Goal: Task Accomplishment & Management: Manage account settings

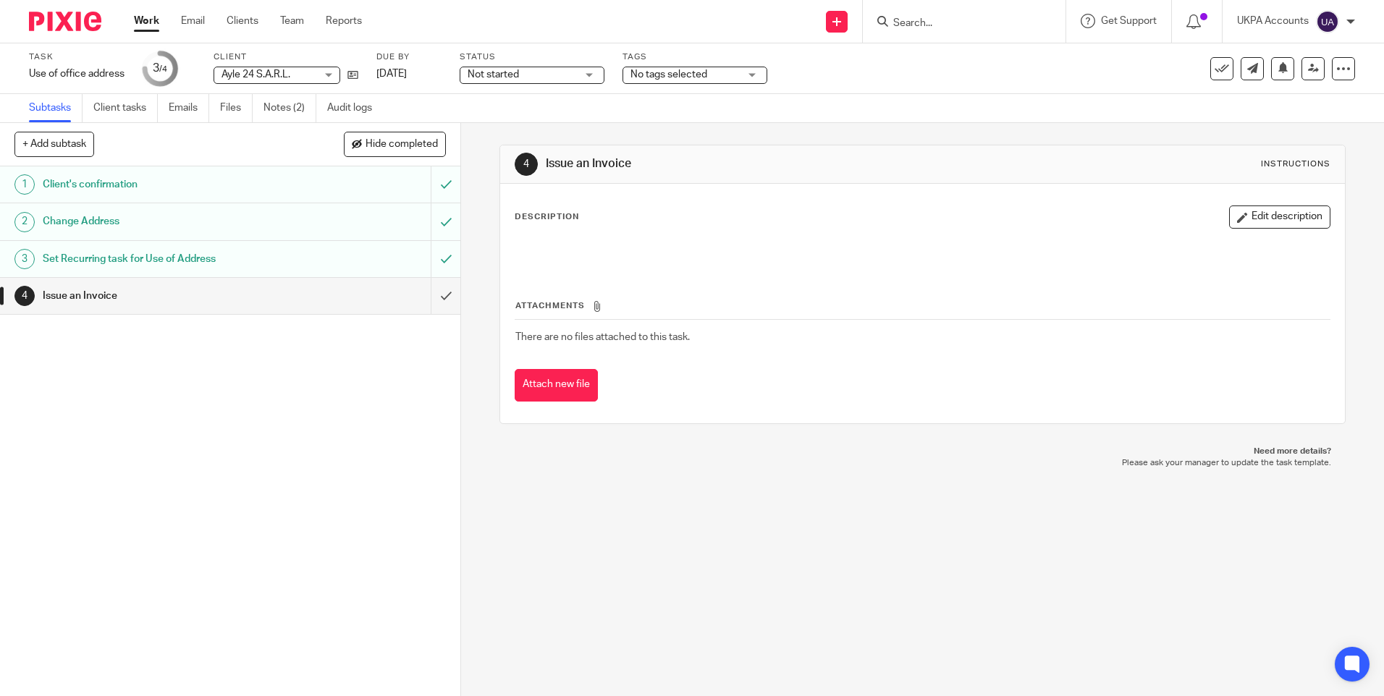
click at [329, 415] on div "1 Client's confirmation 2 Change Address 3 Set Recurring task for Use of Addres…" at bounding box center [230, 432] width 460 height 530
click at [285, 363] on div "1 Client's confirmation 2 Change Address 3 Set Recurring task for Use of Addres…" at bounding box center [230, 432] width 460 height 530
click at [430, 292] on input "submit" at bounding box center [230, 296] width 460 height 36
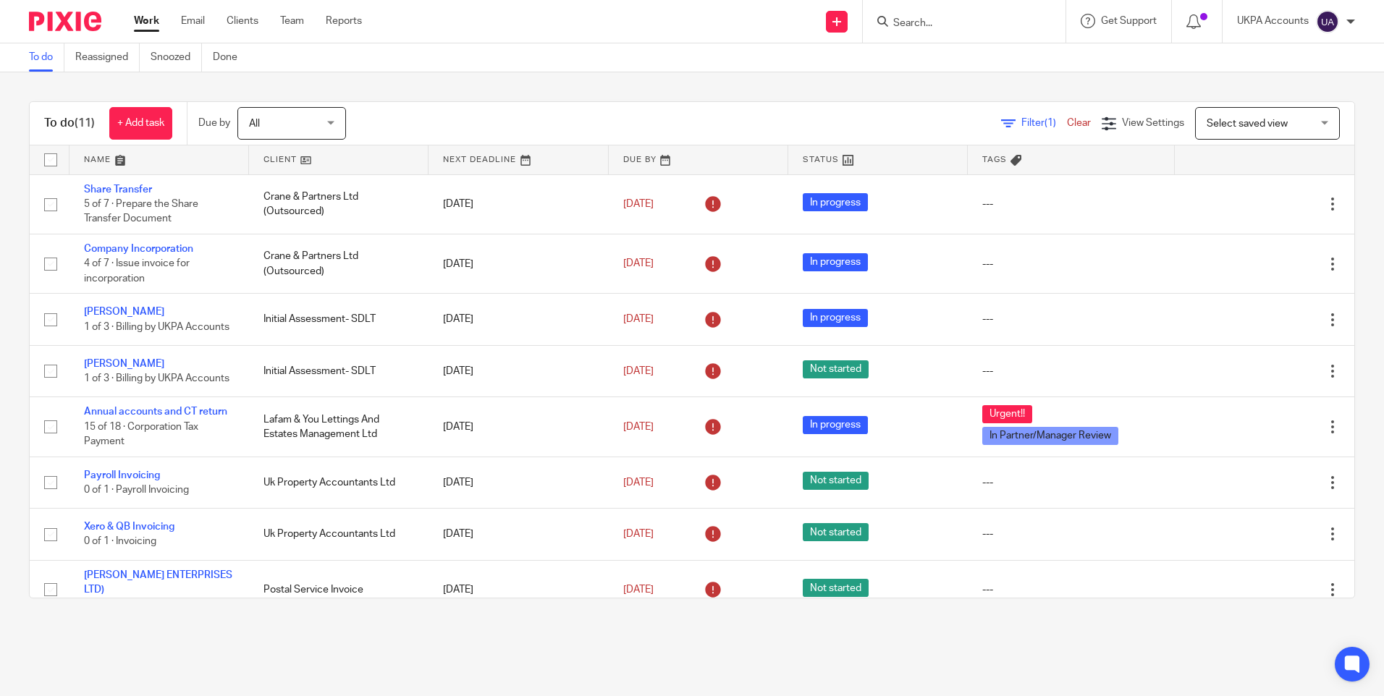
scroll to position [209, 0]
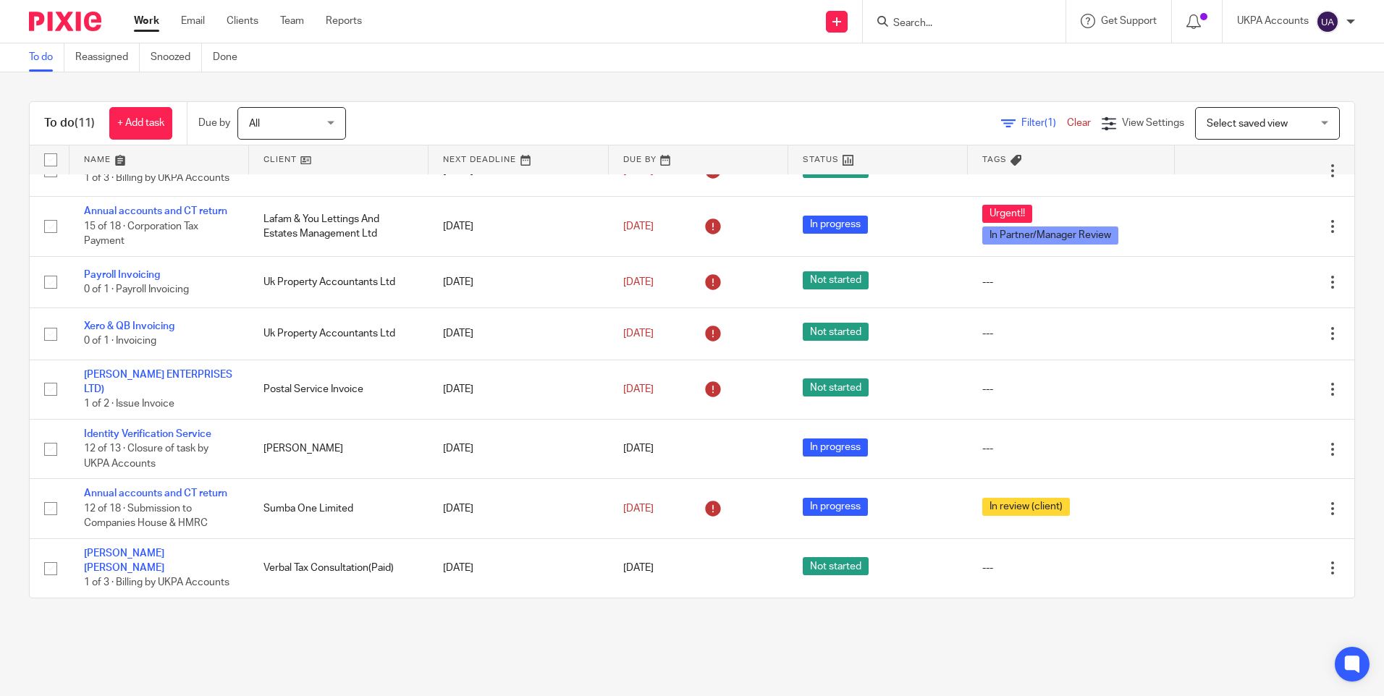
click at [45, 62] on link "To do" at bounding box center [46, 57] width 35 height 28
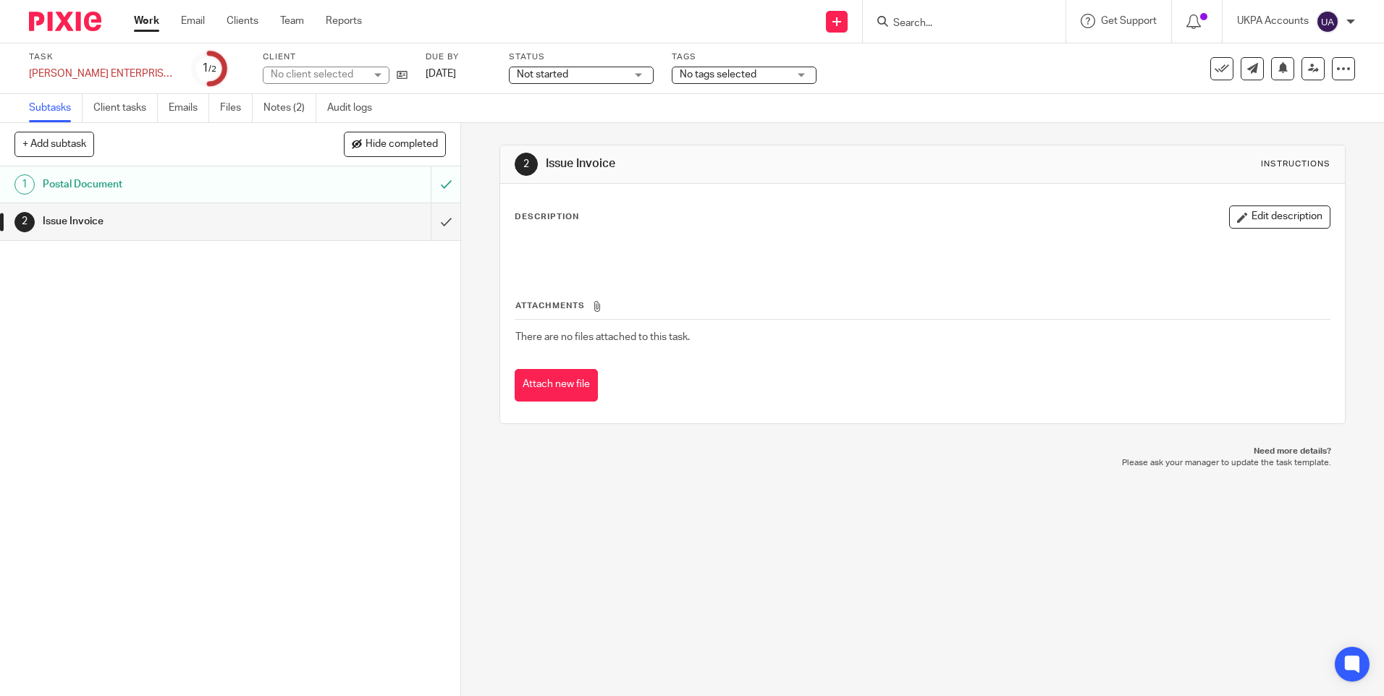
click at [343, 369] on div "1 Postal Document 2 Issue Invoice" at bounding box center [230, 432] width 460 height 530
click at [287, 107] on link "Notes (2)" at bounding box center [290, 108] width 53 height 28
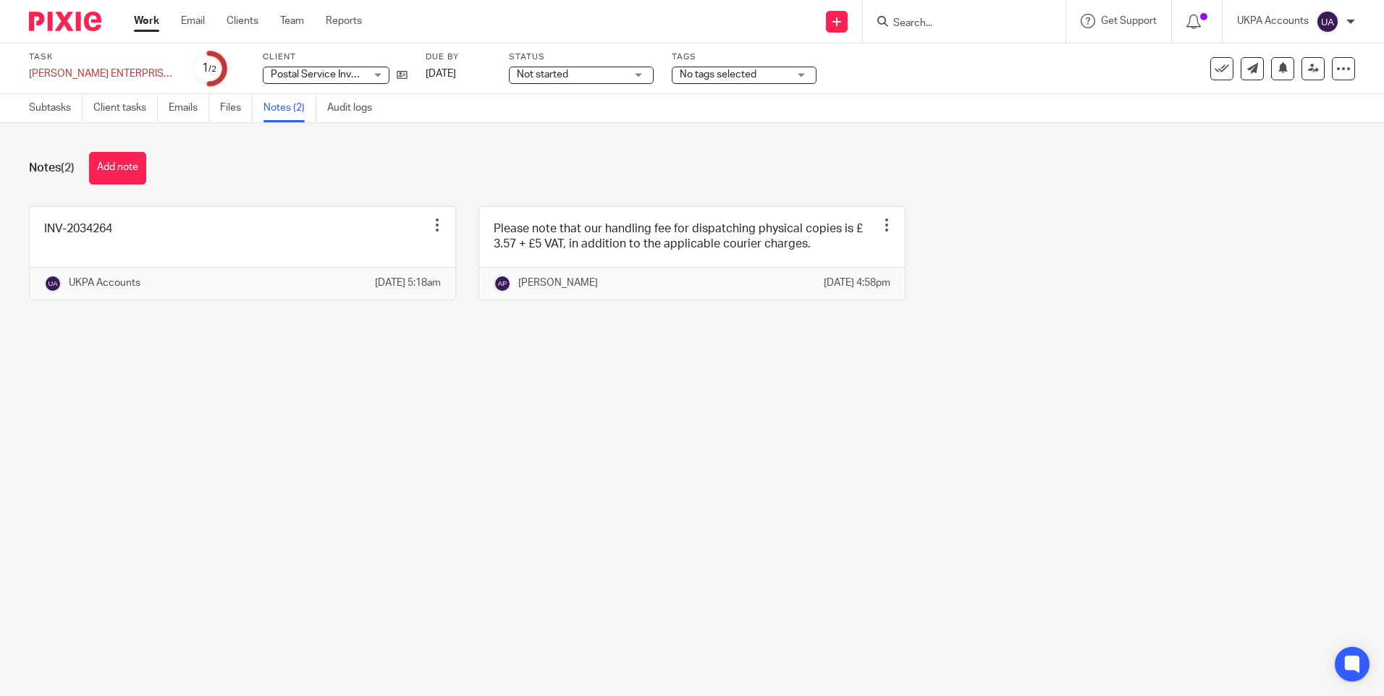
click at [148, 464] on main "Task MARIE ENTERPRISES LTD) Save MARIE ENTERPRISES LTD) 1 /2 Client Postal Serv…" at bounding box center [692, 348] width 1384 height 696
click at [46, 113] on link "Subtasks" at bounding box center [56, 108] width 54 height 28
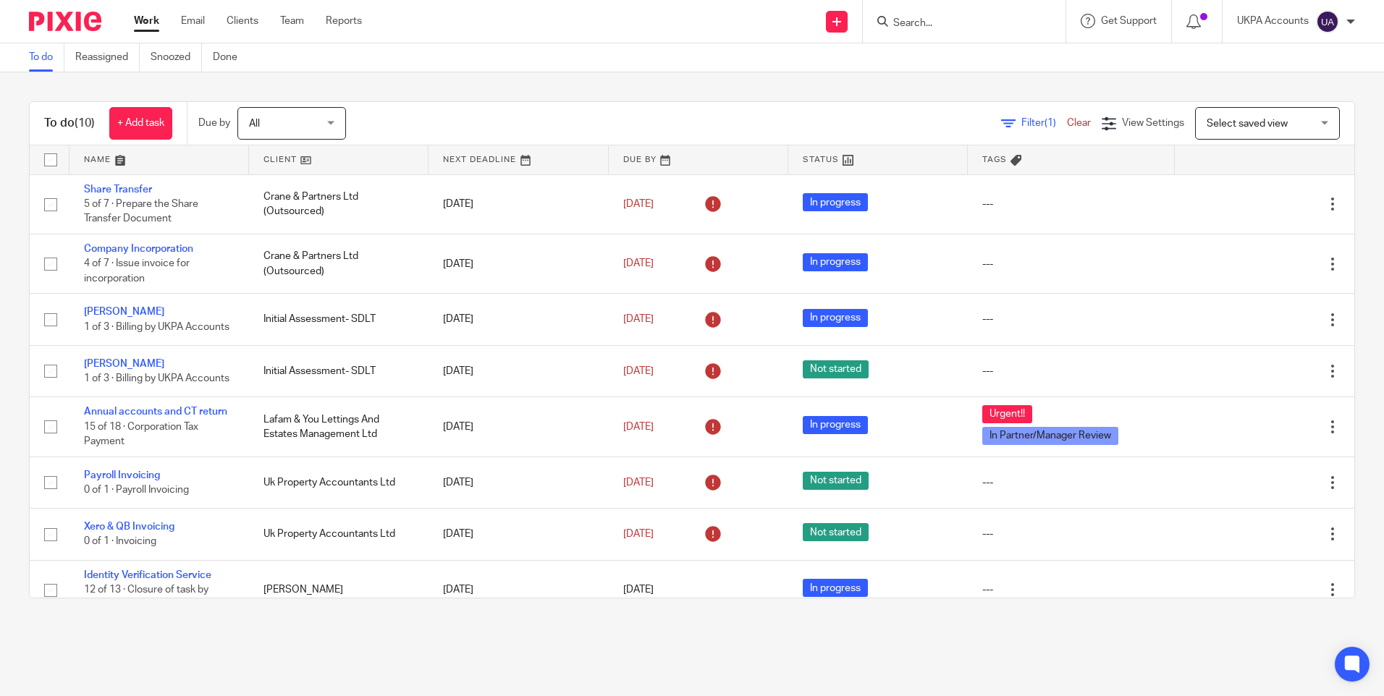
scroll to position [157, 0]
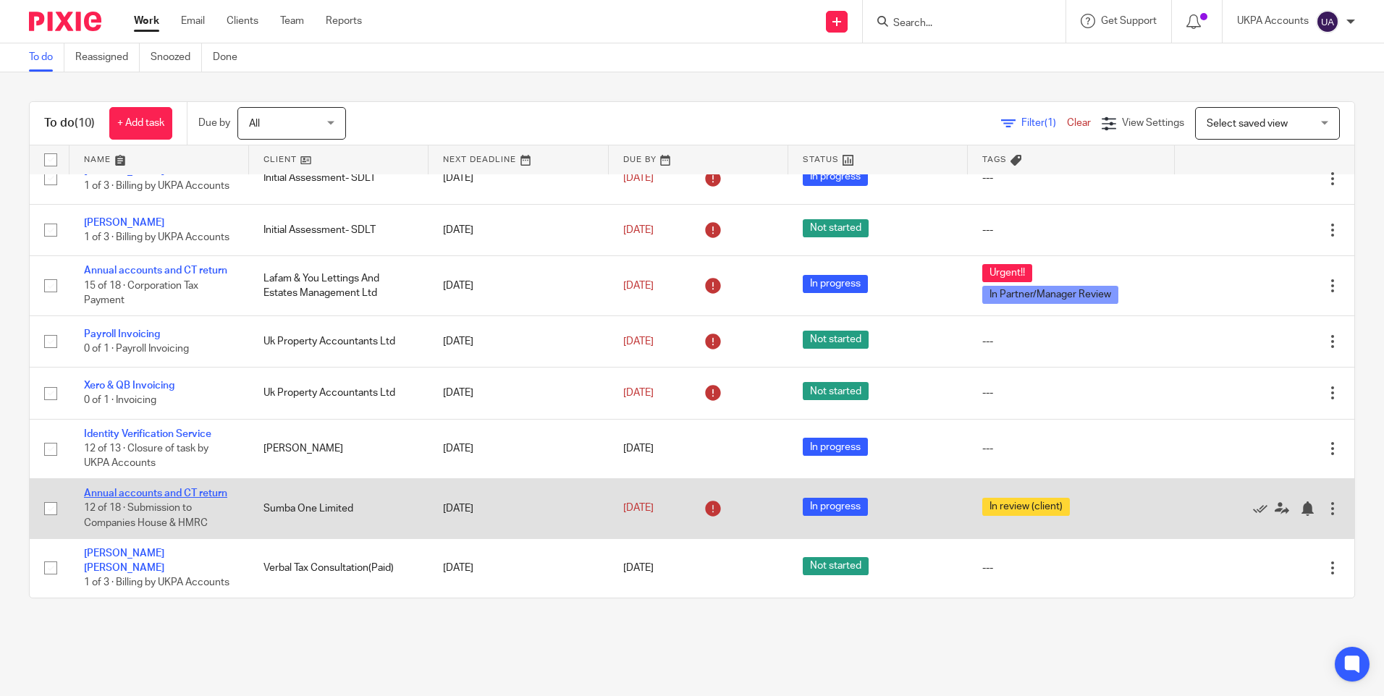
click at [114, 494] on link "Annual accounts and CT return" at bounding box center [155, 494] width 143 height 10
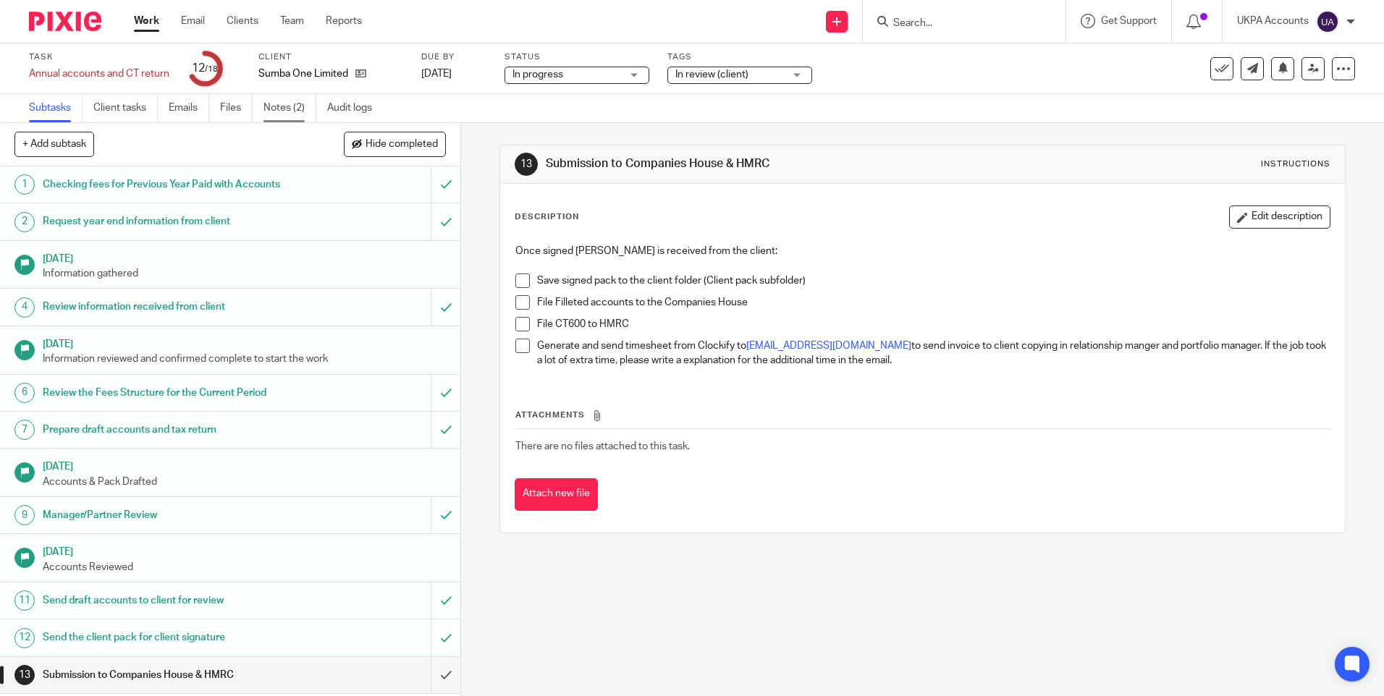
click at [292, 114] on link "Notes (2)" at bounding box center [290, 108] width 53 height 28
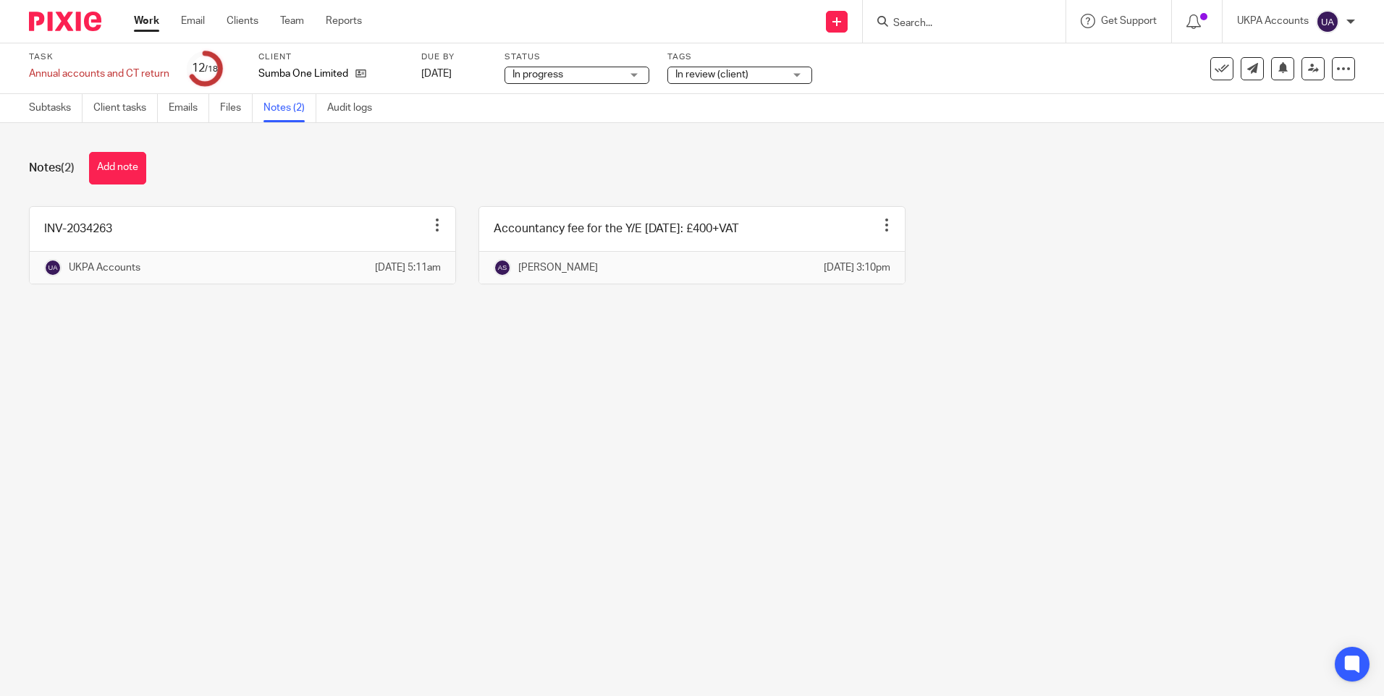
click at [567, 374] on main "Task Annual accounts and CT return Save Annual accounts and CT return 12 /18 Cl…" at bounding box center [692, 348] width 1384 height 696
click at [352, 174] on div "Notes (2) Add note" at bounding box center [692, 168] width 1326 height 33
drag, startPoint x: 759, startPoint y: 518, endPoint x: 709, endPoint y: 497, distance: 54.9
click at [759, 518] on main "Task Annual accounts and CT return Save Annual accounts and CT return 12 /18 Cl…" at bounding box center [692, 348] width 1384 height 696
click at [51, 114] on link "Subtasks" at bounding box center [56, 108] width 54 height 28
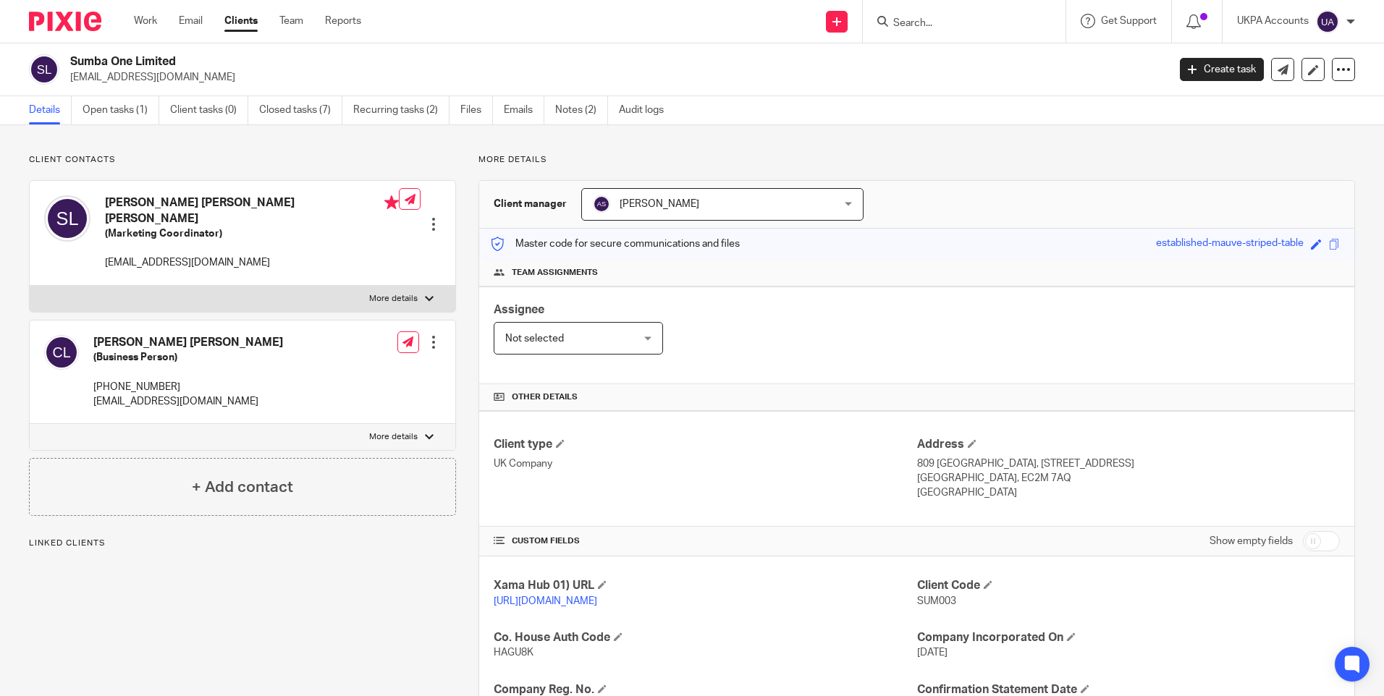
scroll to position [145, 0]
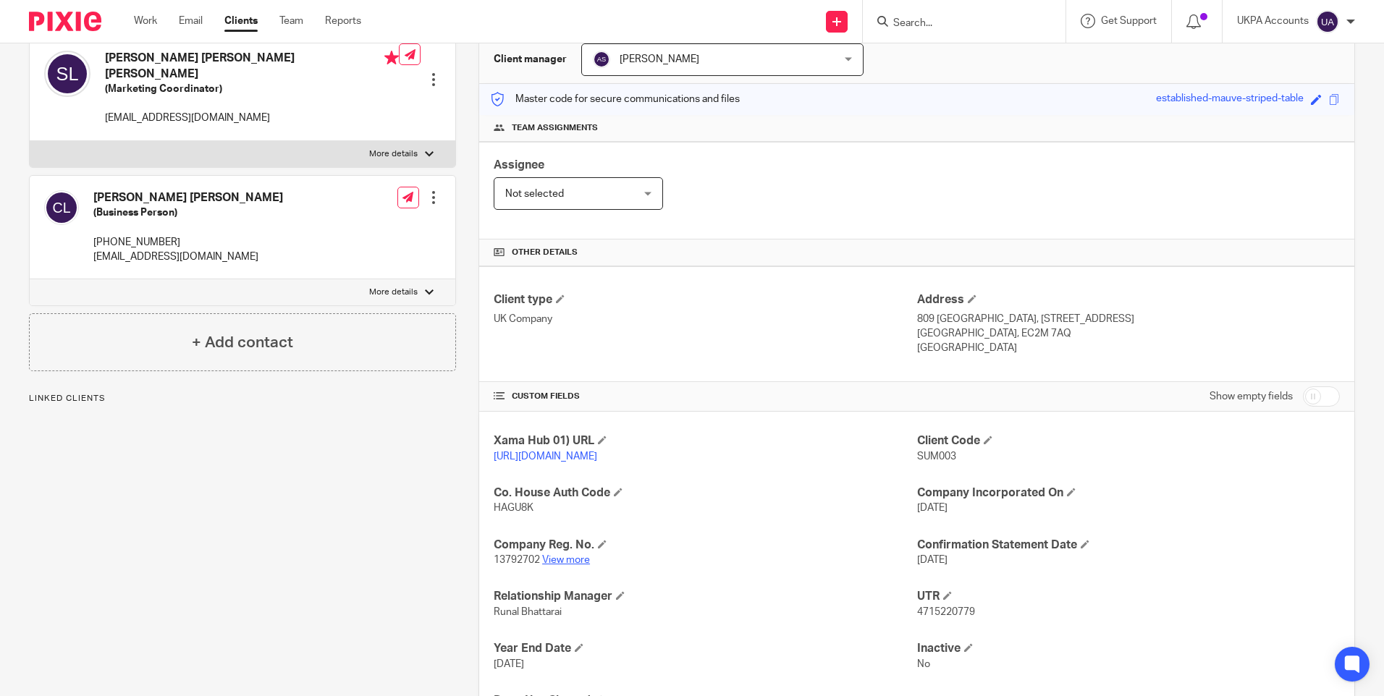
click at [584, 565] on link "View more" at bounding box center [566, 560] width 48 height 10
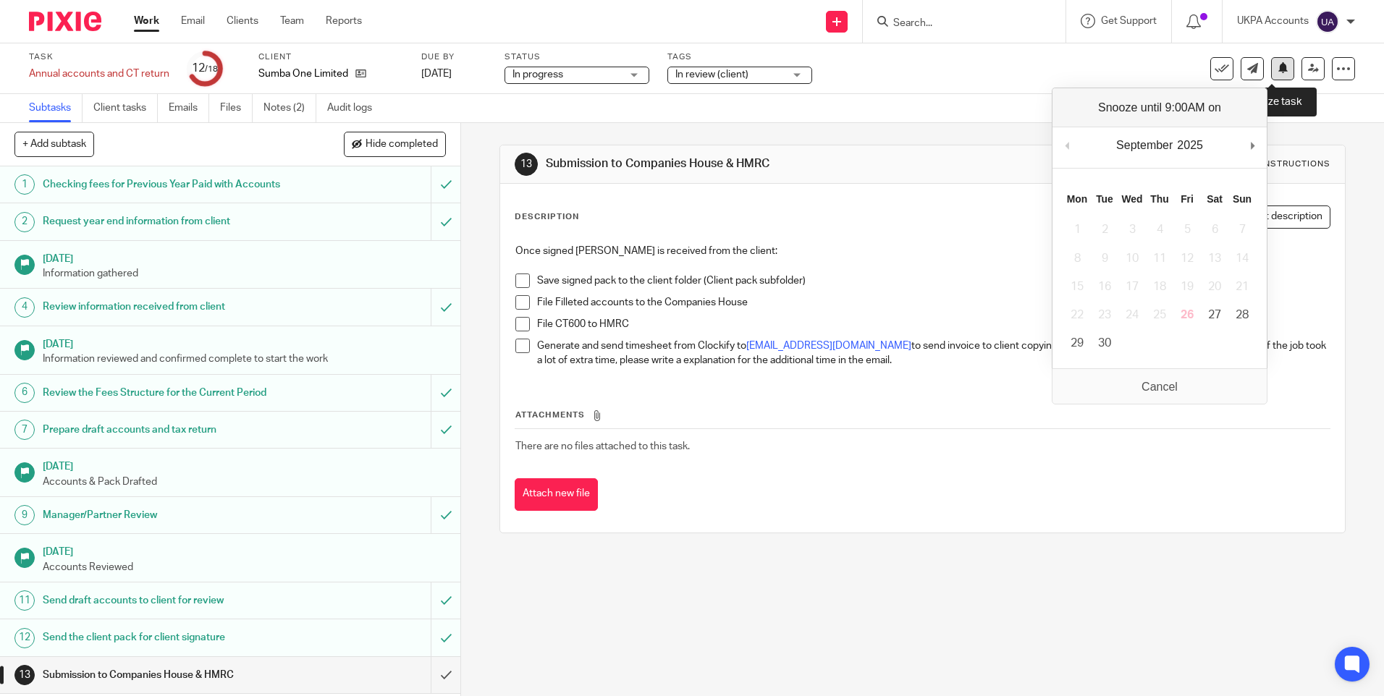
click at [1278, 70] on icon at bounding box center [1283, 67] width 11 height 11
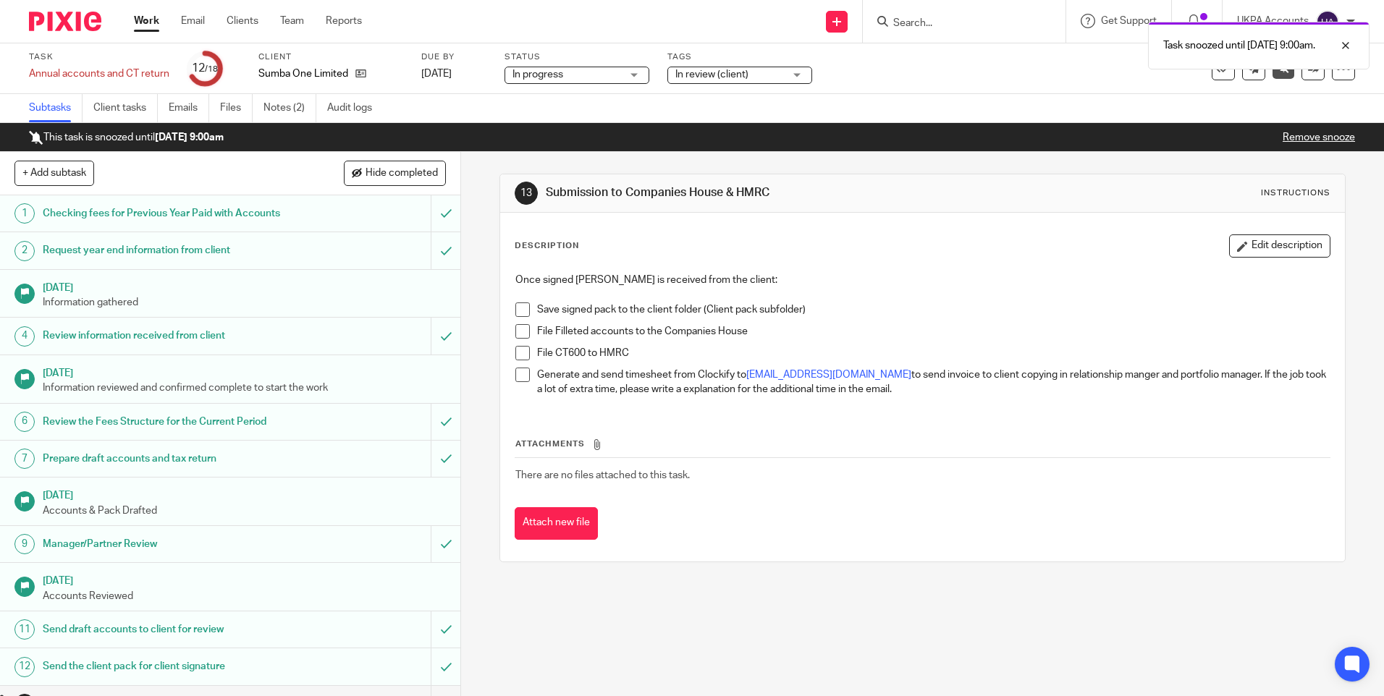
click at [147, 21] on link "Work" at bounding box center [146, 21] width 25 height 14
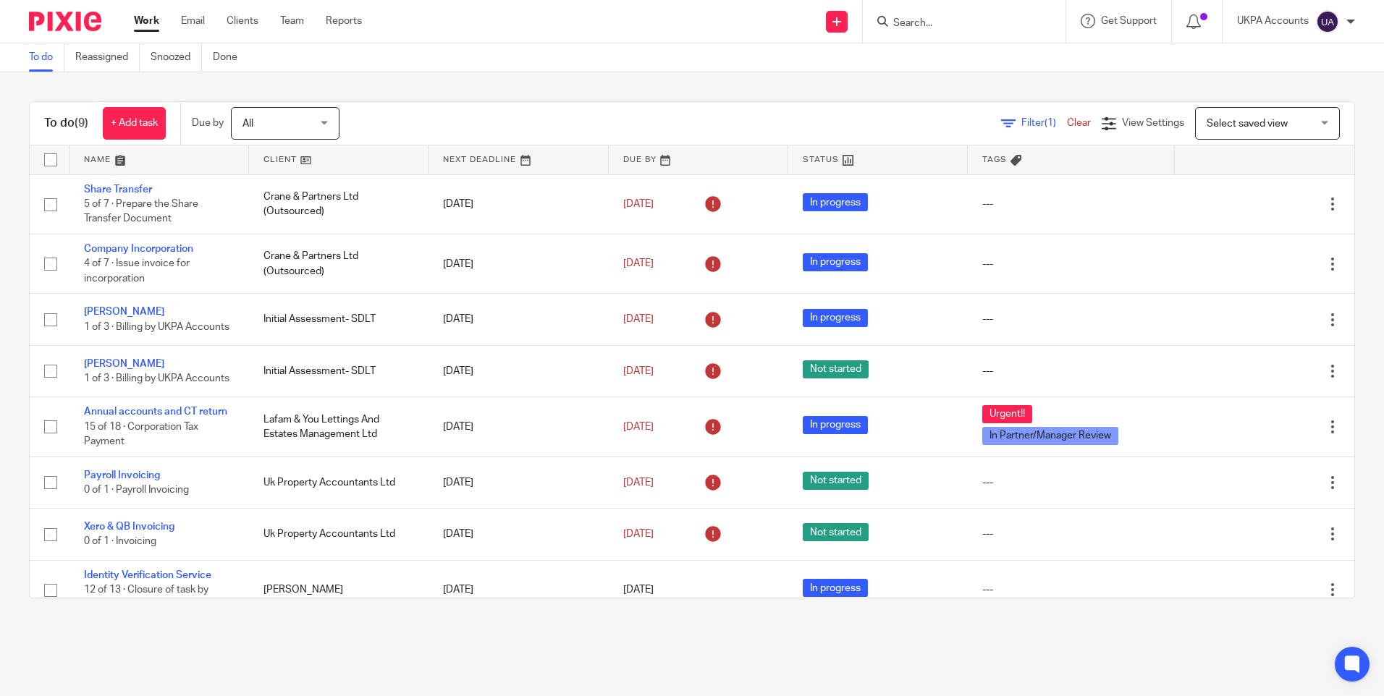
click at [931, 20] on input "Search" at bounding box center [957, 23] width 130 height 13
paste input "[PERSON_NAME]"
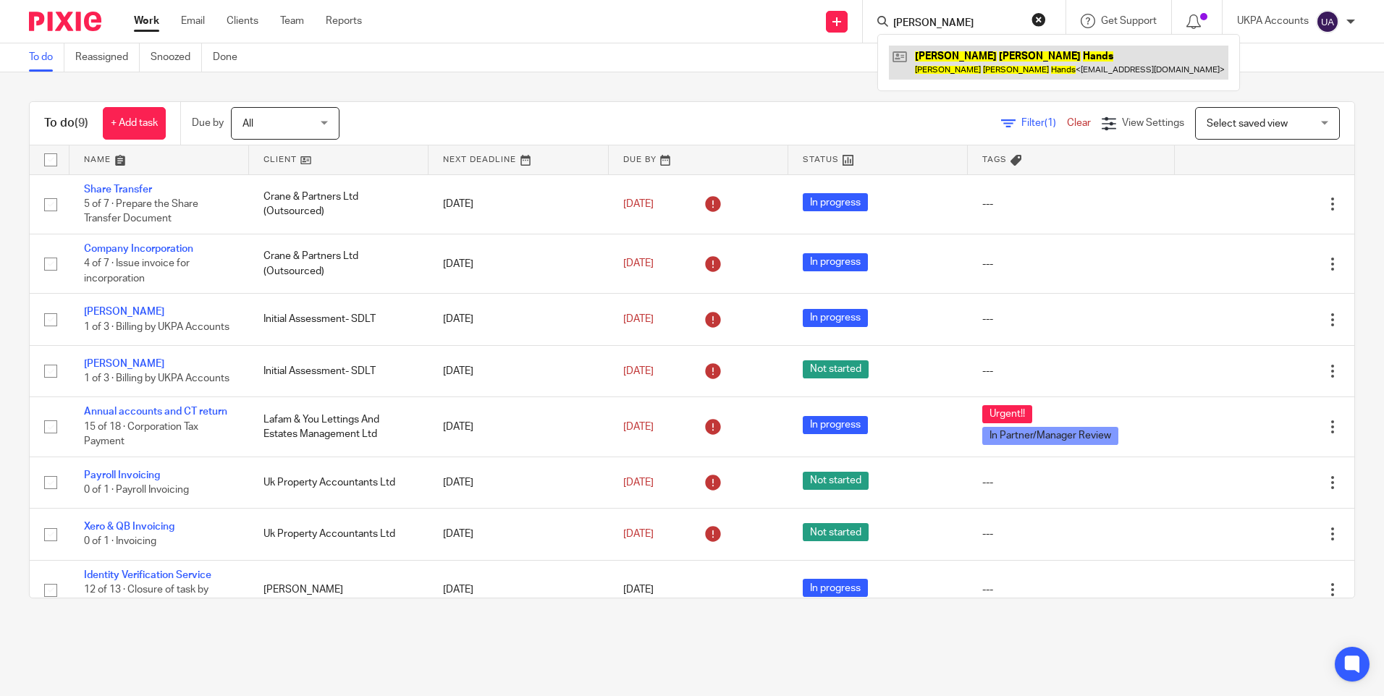
type input "[PERSON_NAME]"
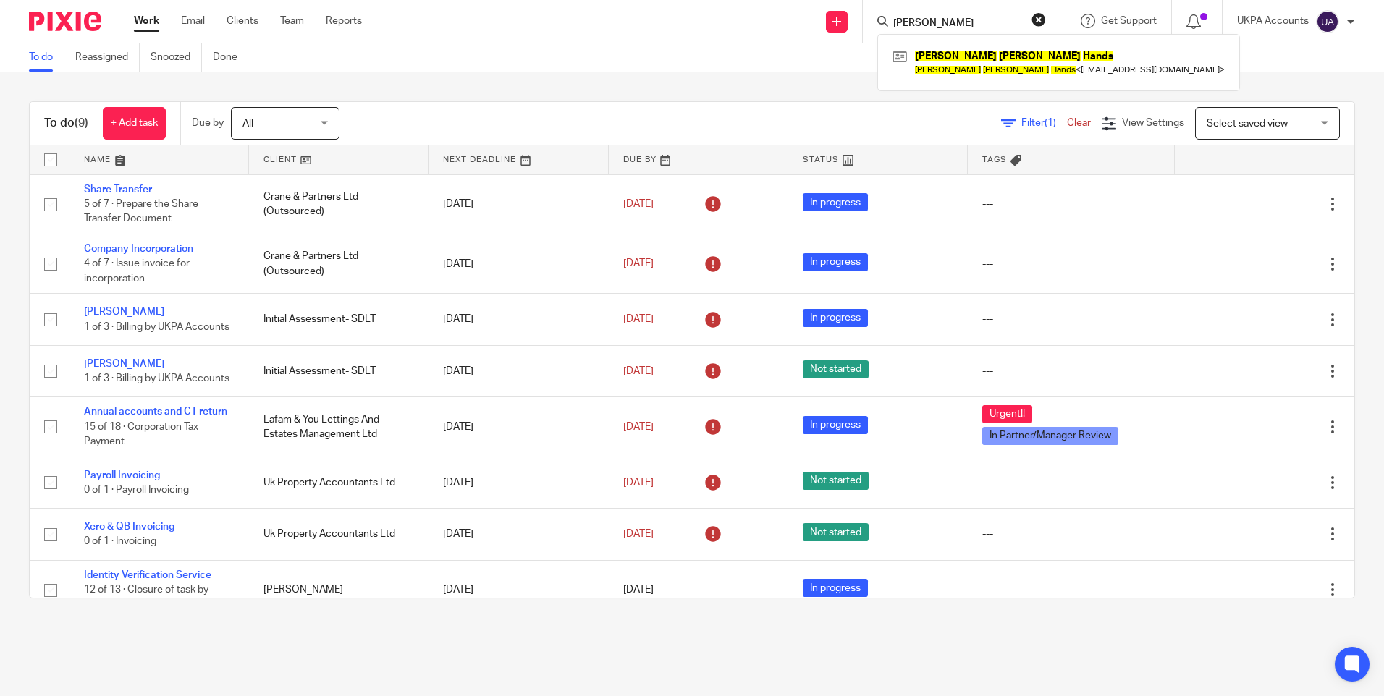
click at [44, 59] on link "To do" at bounding box center [46, 57] width 35 height 28
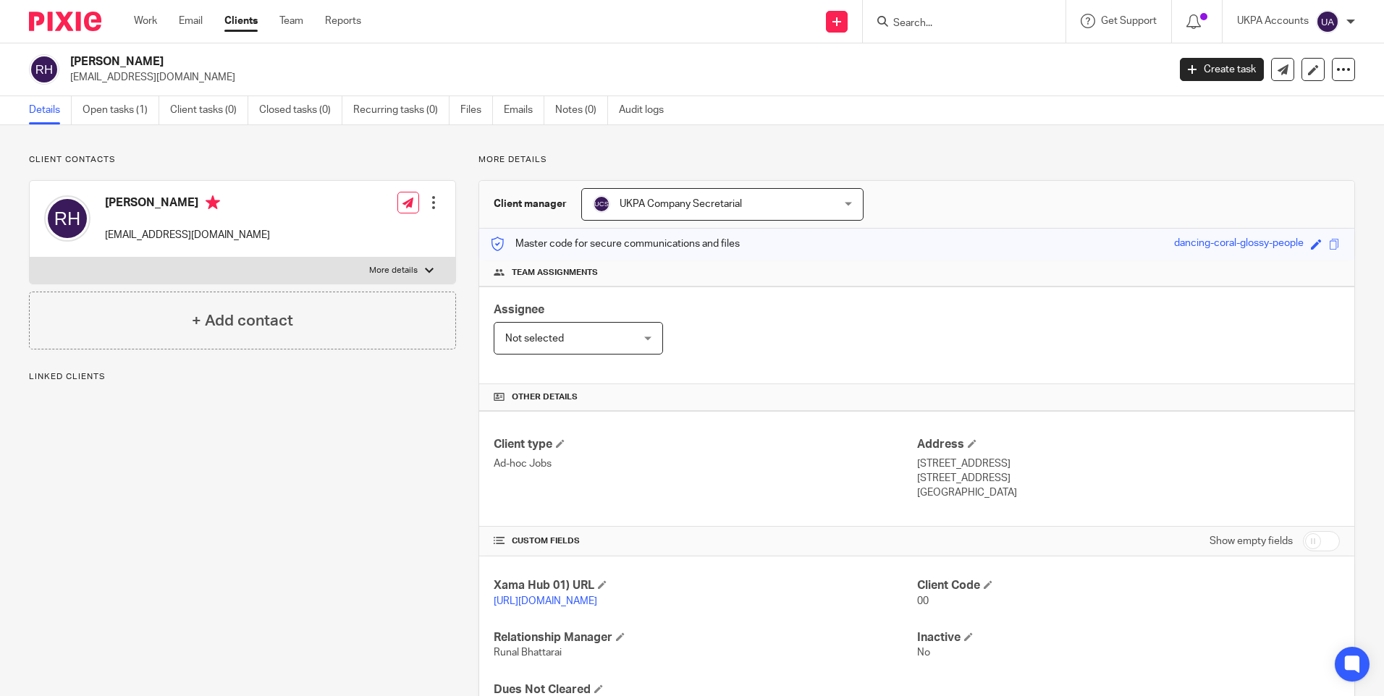
click at [810, 149] on div "Client contacts [PERSON_NAME] [EMAIL_ADDRESS][DOMAIN_NAME] Edit contact Create …" at bounding box center [692, 444] width 1384 height 639
click at [133, 114] on link "Open tasks (1)" at bounding box center [121, 110] width 77 height 28
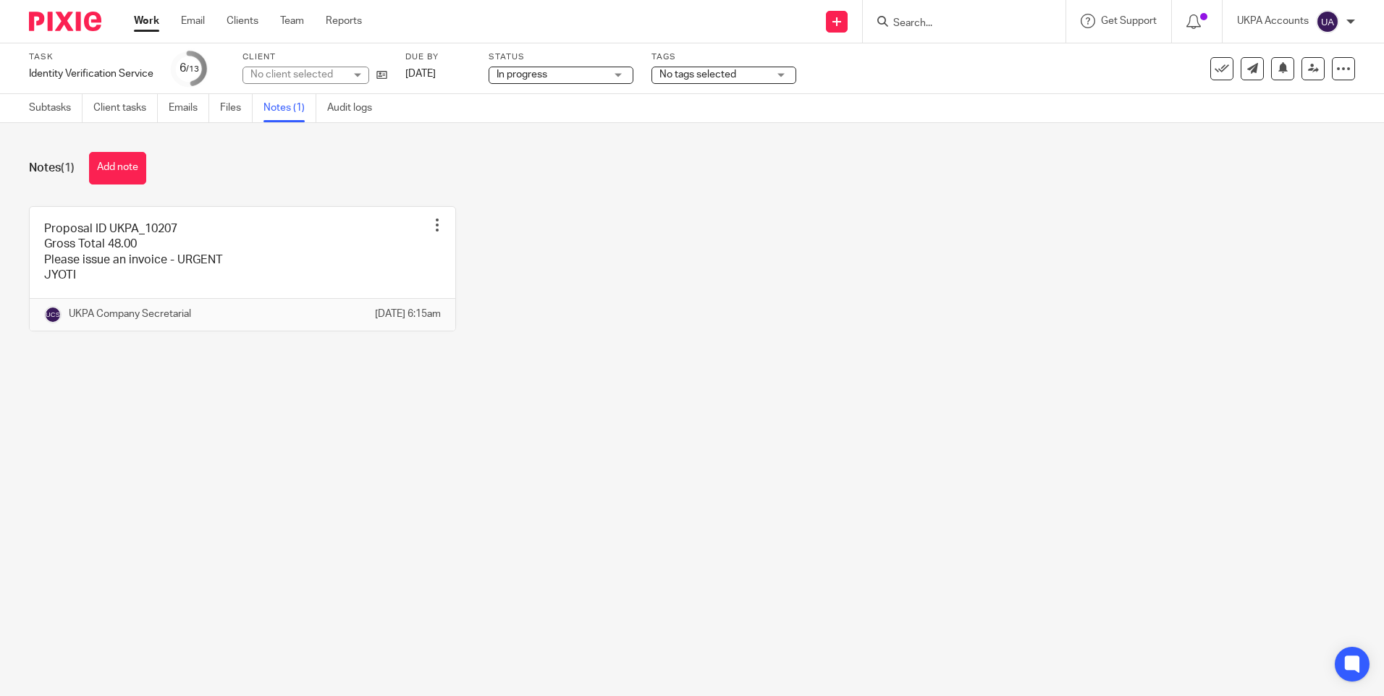
click at [645, 322] on div "Proposal ID UKPA_10207 Gross Total 48.00 Please issue an invoice - URGENT JYOTI…" at bounding box center [681, 279] width 1349 height 147
click at [405, 552] on main "Task Identity Verification Service Save Identity Verification Service 6 /13 Cli…" at bounding box center [692, 348] width 1384 height 696
click at [597, 411] on main "Task Identity Verification Service Save Identity Verification Service 6 /13 Cli…" at bounding box center [692, 348] width 1384 height 696
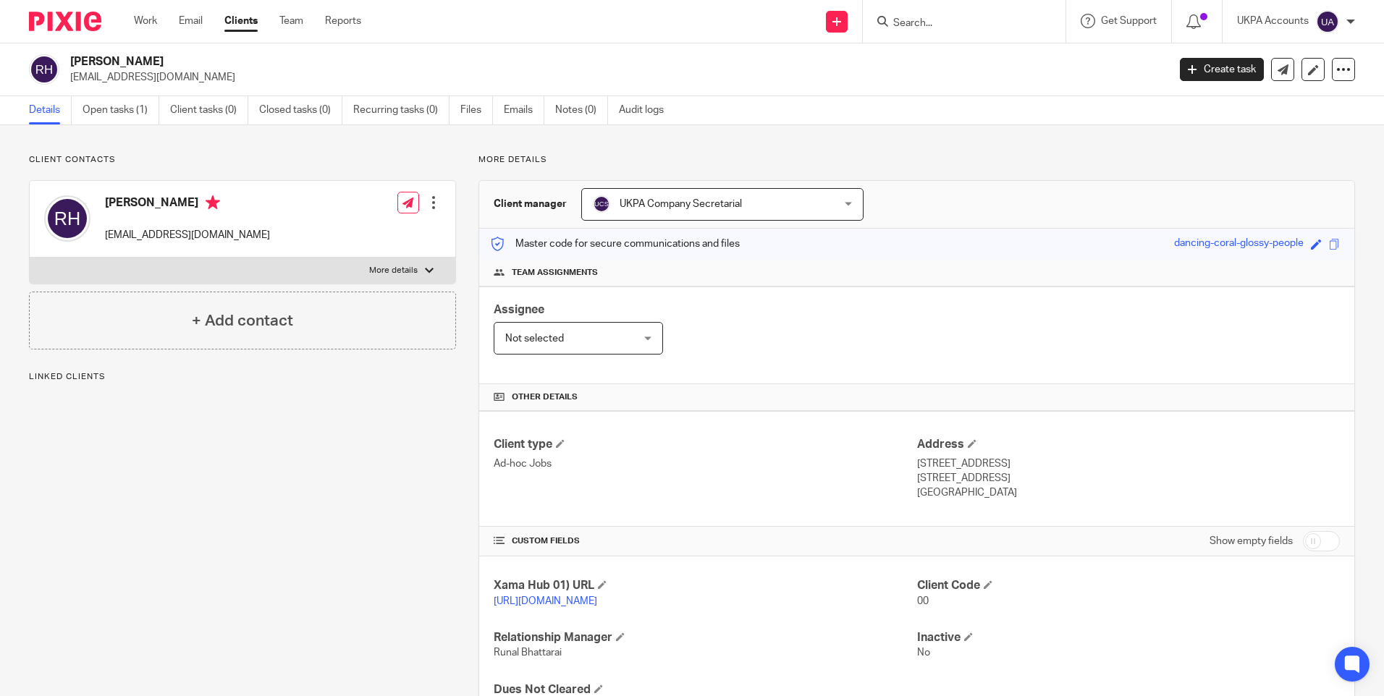
drag, startPoint x: 281, startPoint y: 421, endPoint x: 378, endPoint y: 7, distance: 425.3
click at [281, 413] on div "Client contacts Roger Manfred Hands rogerhands@mac.com Edit contact Create clie…" at bounding box center [232, 444] width 450 height 581
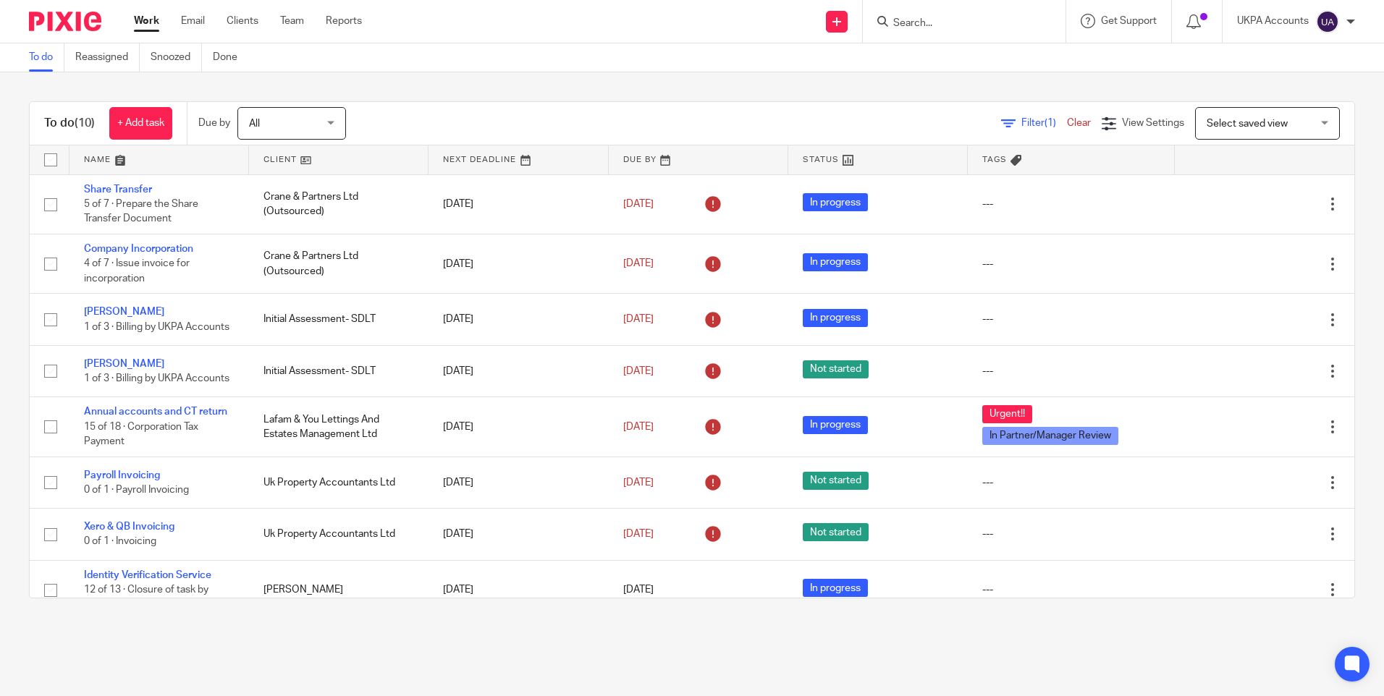
click at [49, 59] on link "To do" at bounding box center [46, 57] width 35 height 28
click at [563, 35] on div "Send new email Create task Add client Get Support Contact Support Help Document…" at bounding box center [884, 21] width 1001 height 43
click at [533, 643] on main "To do Reassigned Snoozed Done To do (10) + Add task Due by All All Today Tomorr…" at bounding box center [692, 348] width 1384 height 696
click at [642, 665] on main "To do Reassigned Snoozed Done To do (10) + Add task Due by All All Today Tomorr…" at bounding box center [692, 348] width 1384 height 696
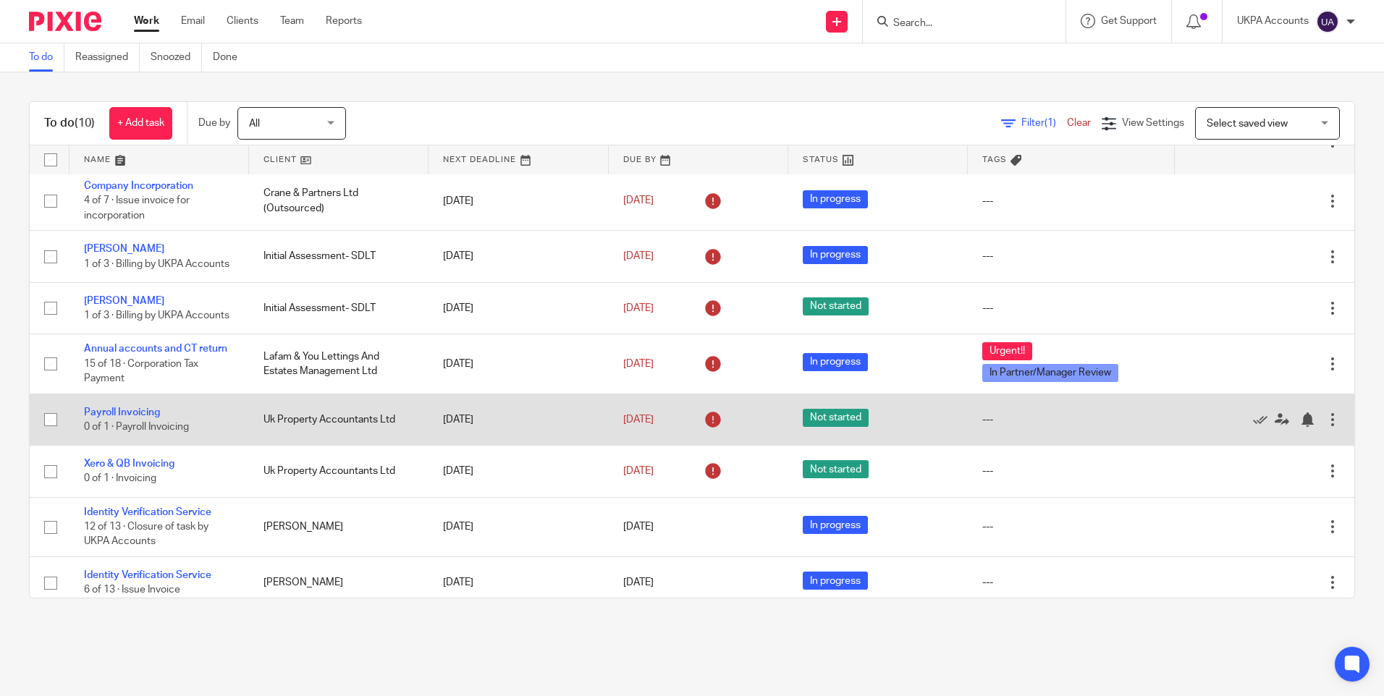
scroll to position [149, 0]
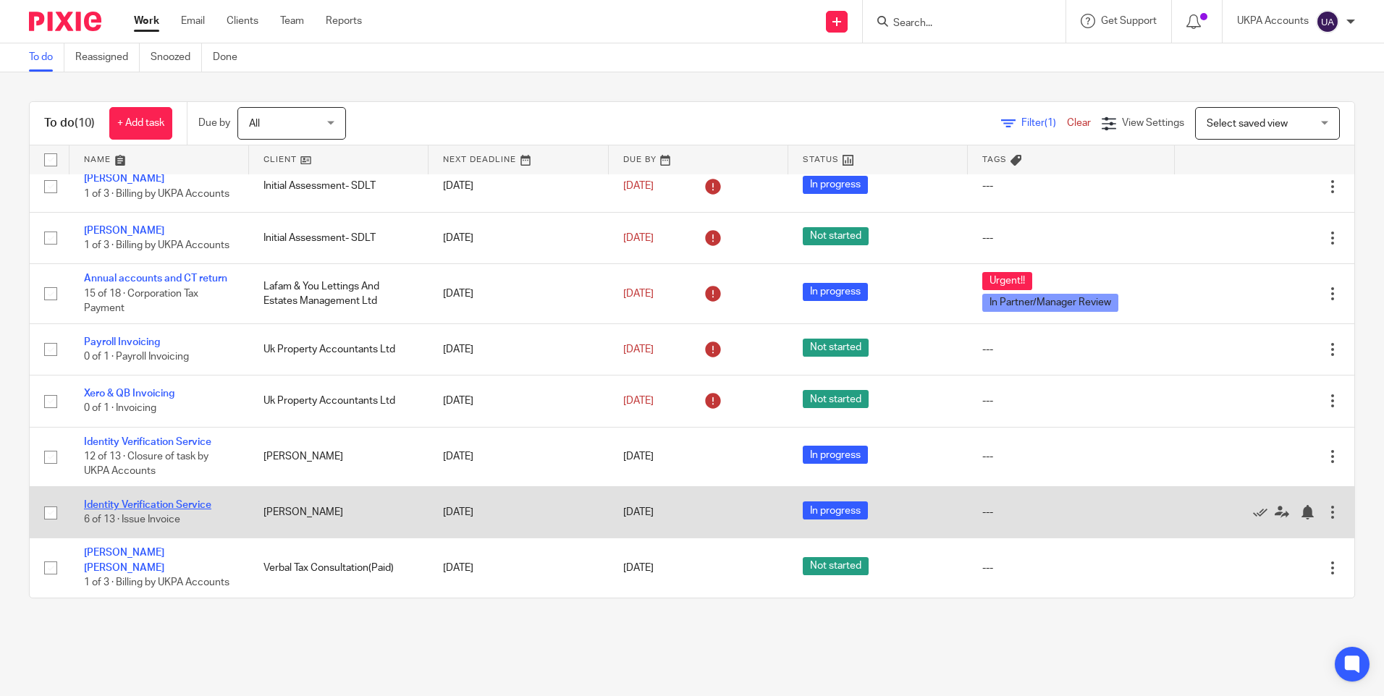
click at [176, 503] on link "Identity Verification Service" at bounding box center [147, 505] width 127 height 10
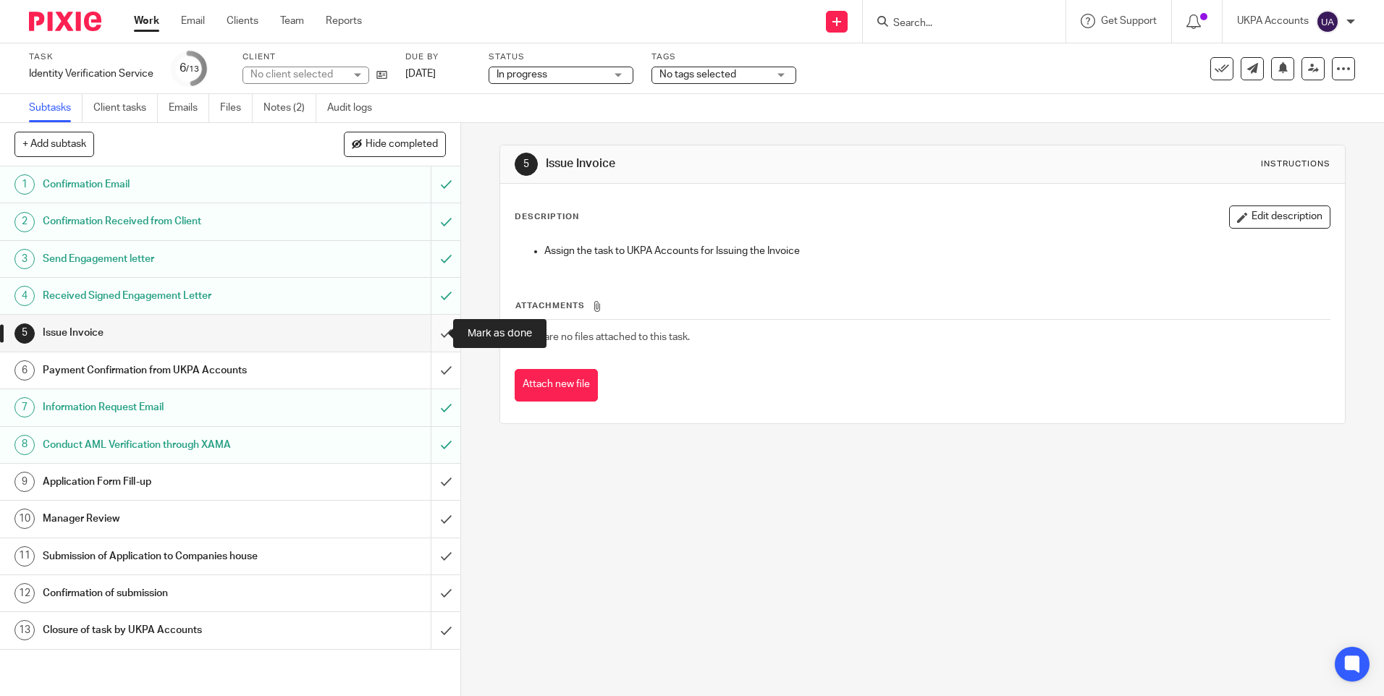
click at [427, 329] on input "submit" at bounding box center [230, 333] width 460 height 36
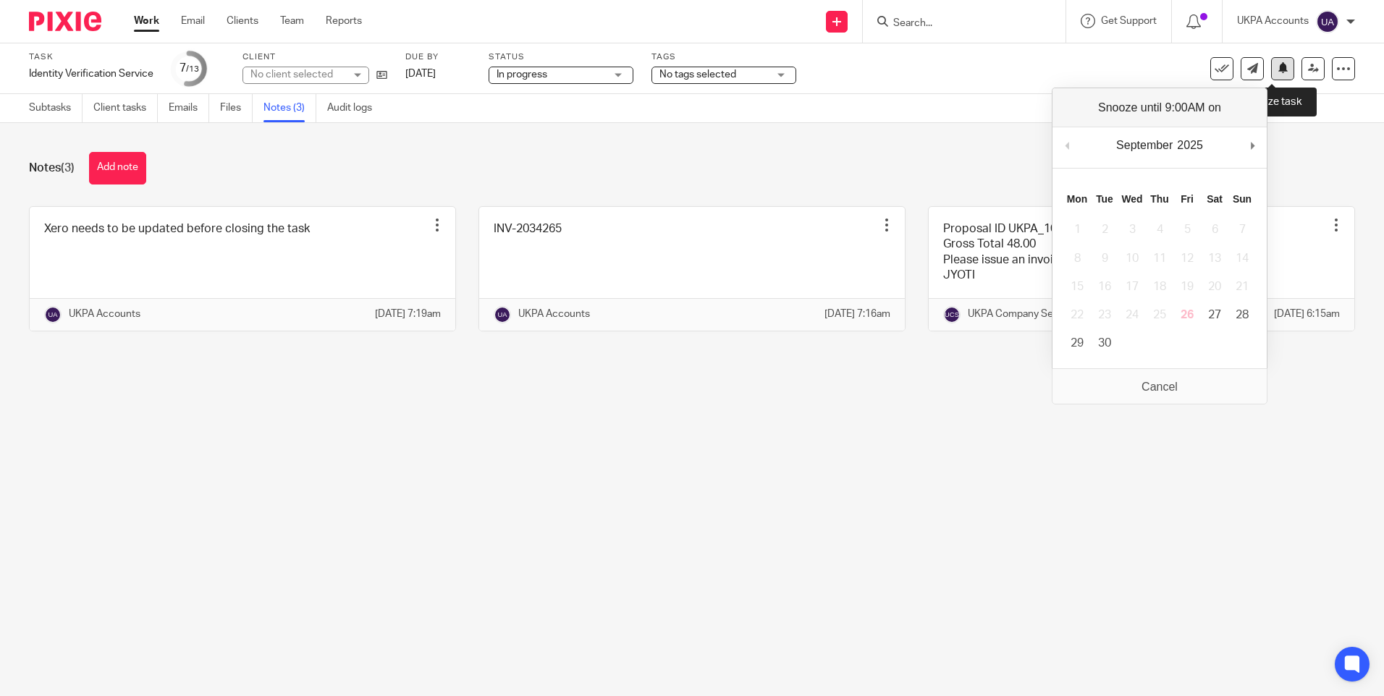
click at [1278, 71] on icon at bounding box center [1283, 67] width 11 height 11
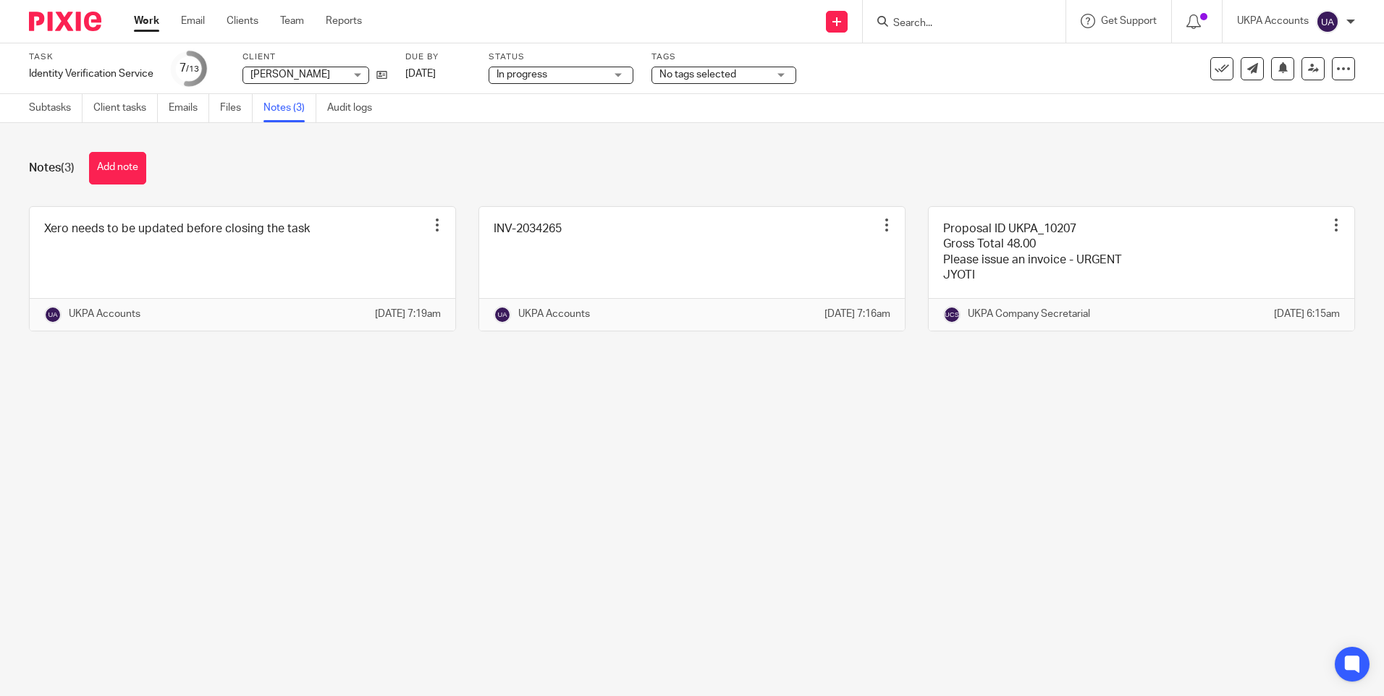
click at [727, 111] on div "Subtasks Client tasks Emails Files Notes (3) Audit logs" at bounding box center [692, 108] width 1384 height 29
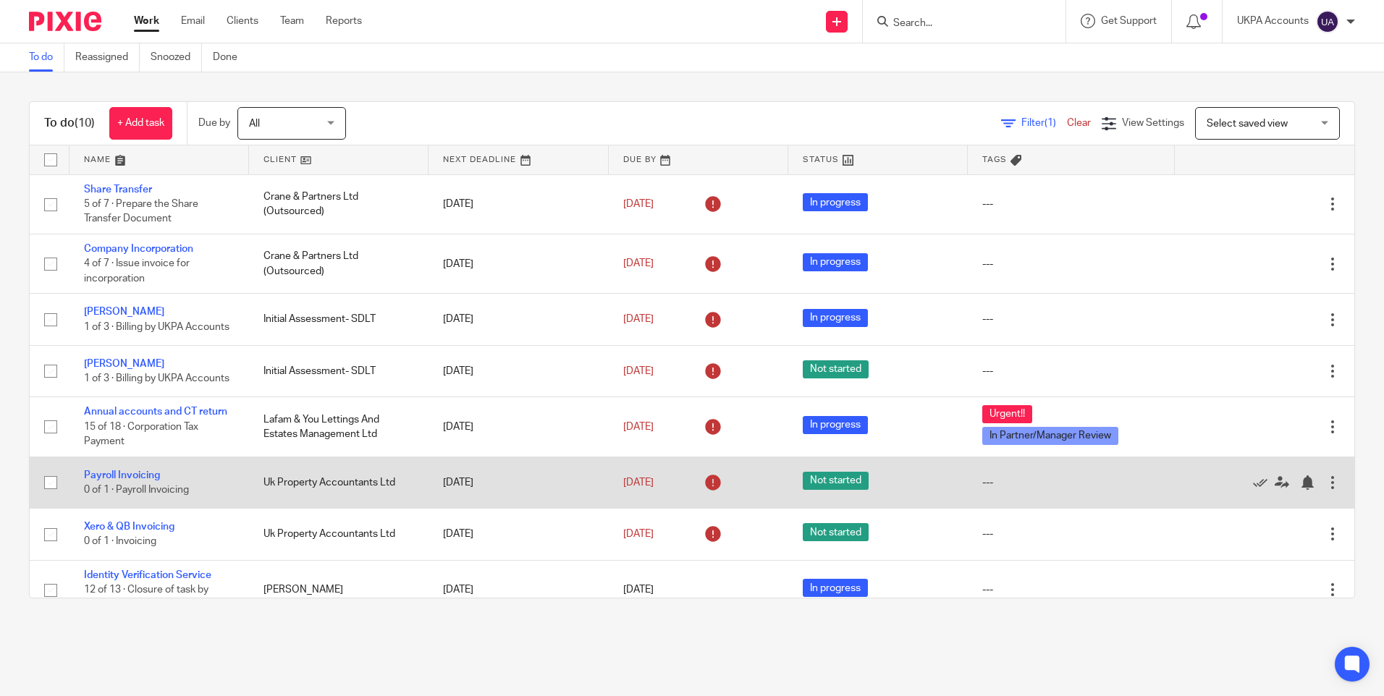
scroll to position [149, 0]
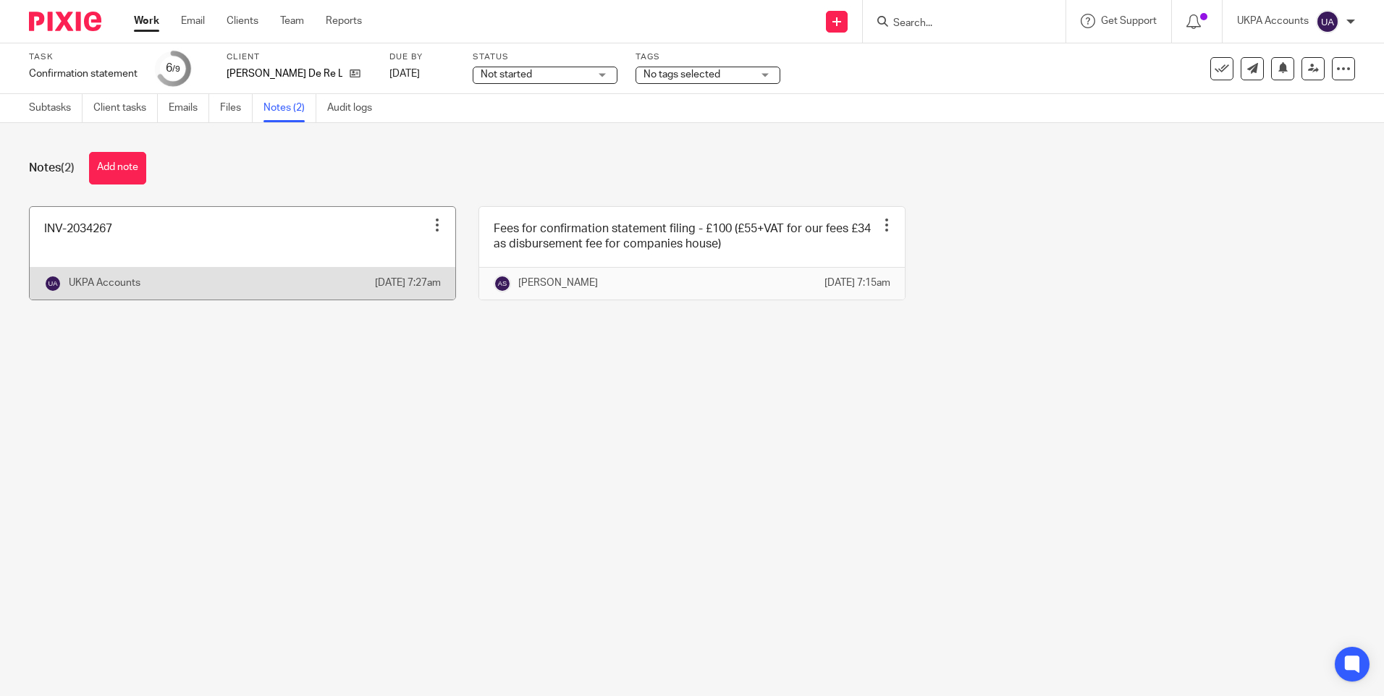
drag, startPoint x: 295, startPoint y: 484, endPoint x: 111, endPoint y: 295, distance: 263.7
click at [290, 483] on main "Task Confirmation statement Save Confirmation statement 6 /9 Client Pineau De R…" at bounding box center [692, 348] width 1384 height 696
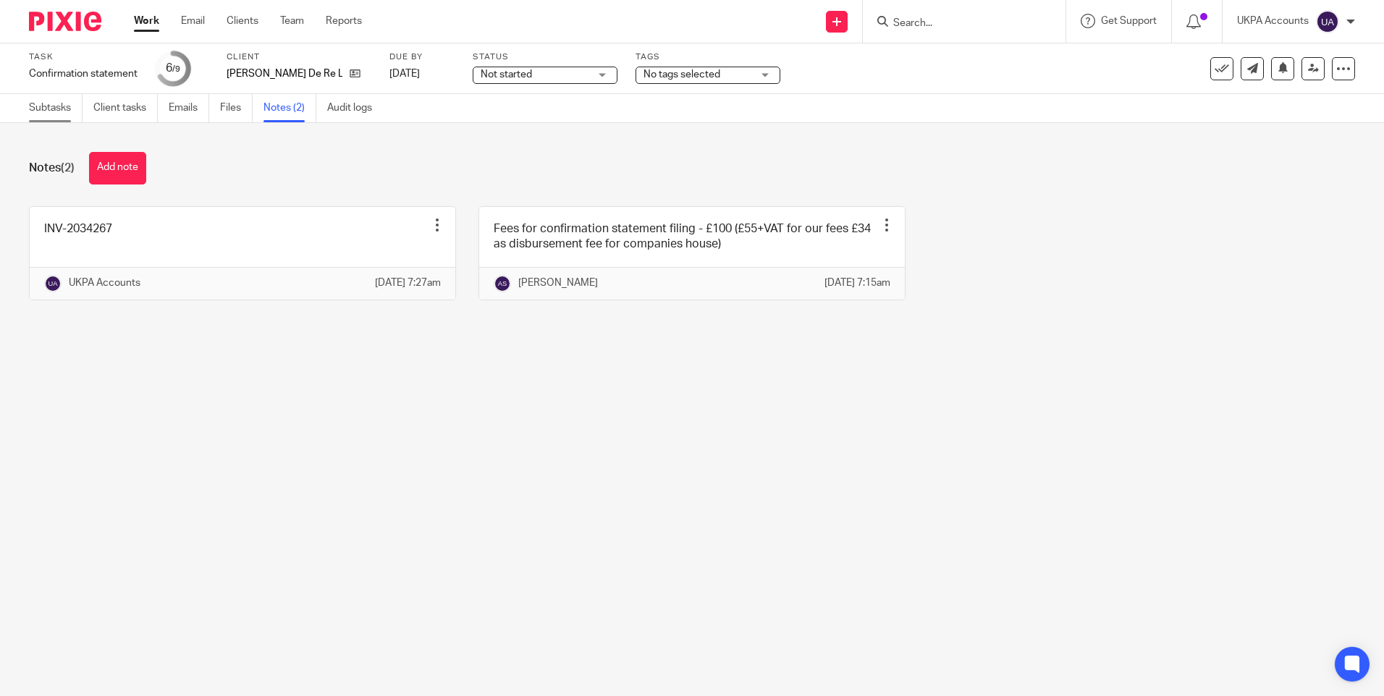
click at [50, 103] on link "Subtasks" at bounding box center [56, 108] width 54 height 28
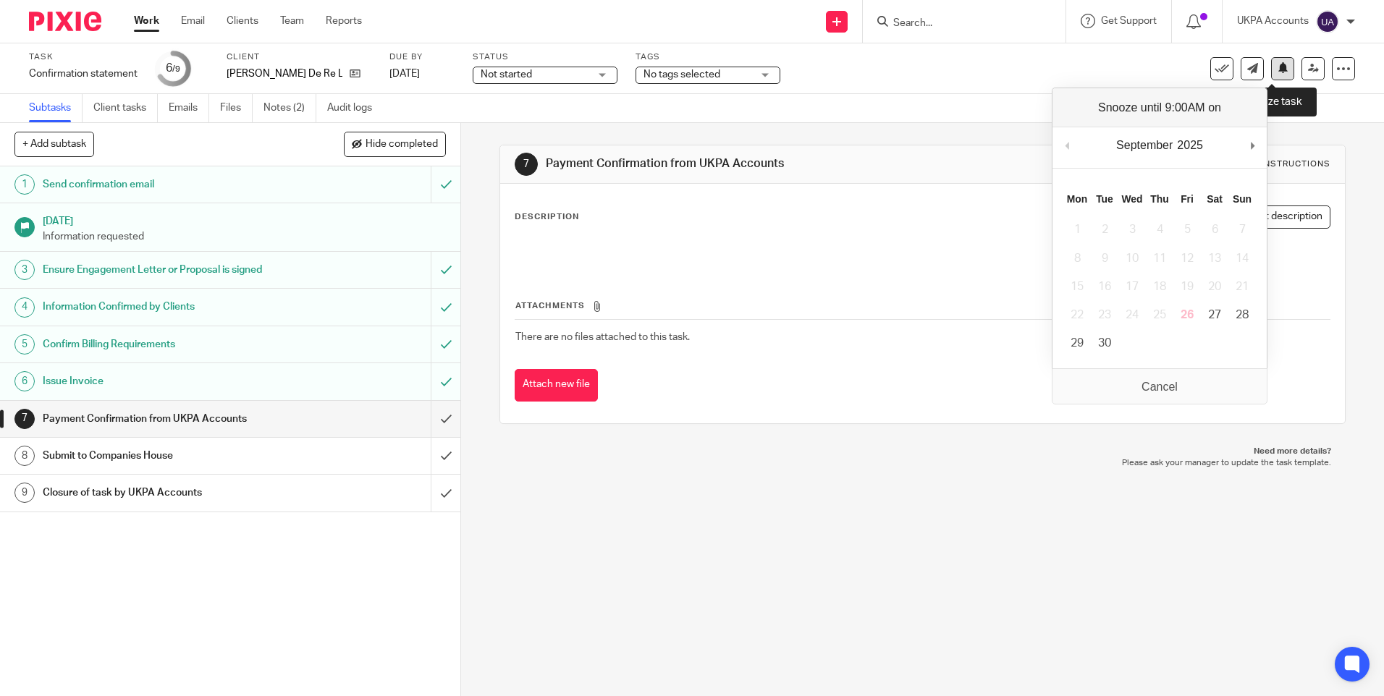
click at [1278, 73] on icon at bounding box center [1283, 67] width 11 height 11
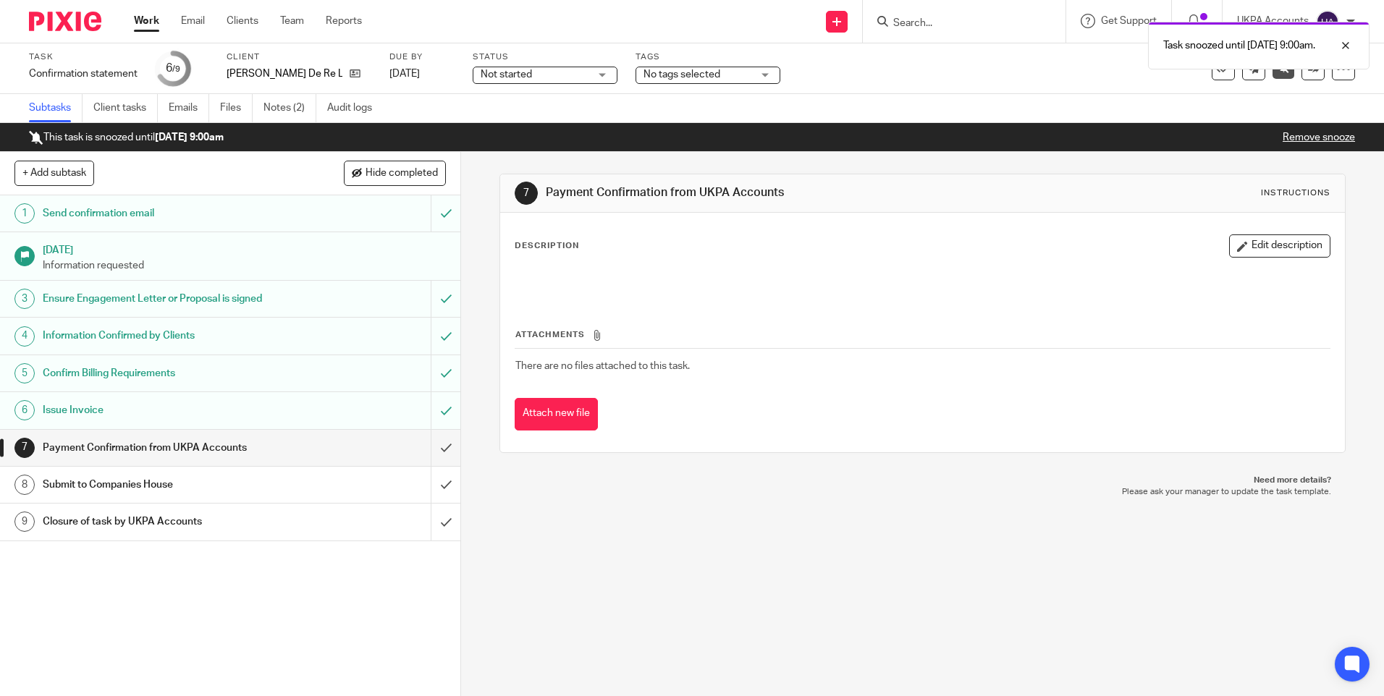
click at [151, 20] on link "Work" at bounding box center [146, 21] width 25 height 14
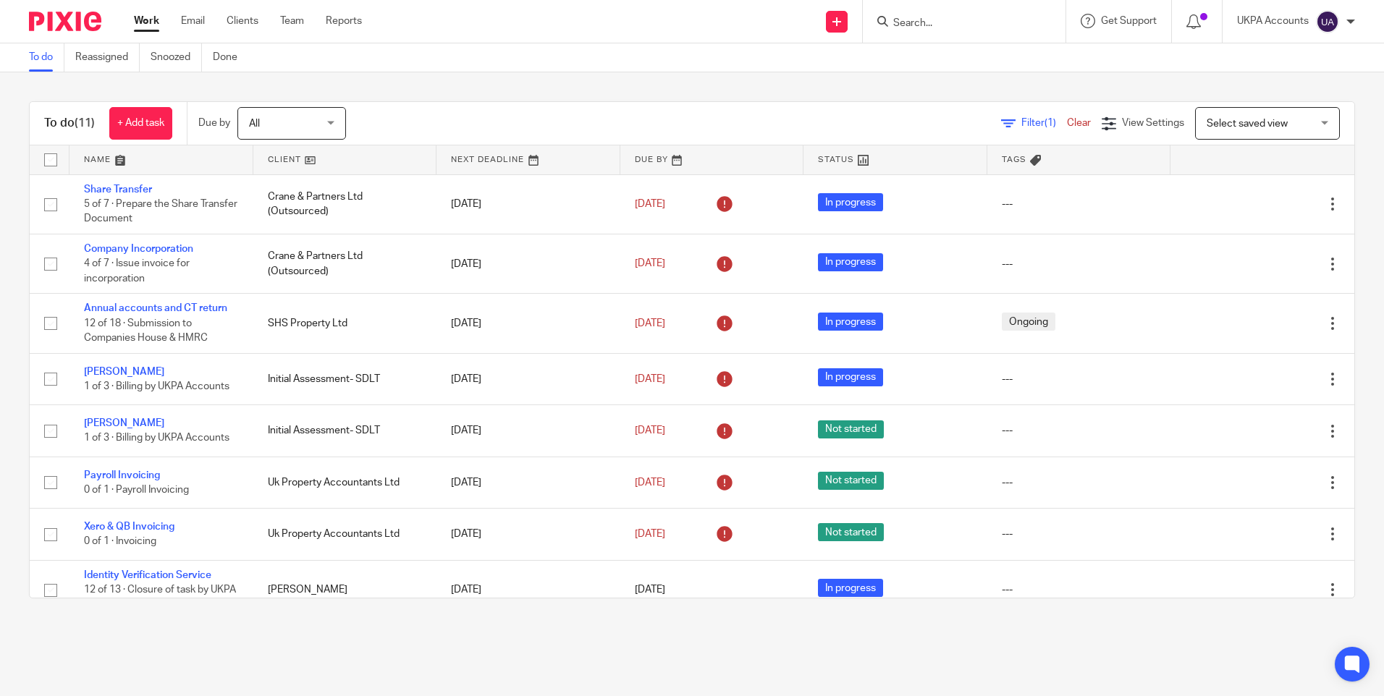
scroll to position [200, 0]
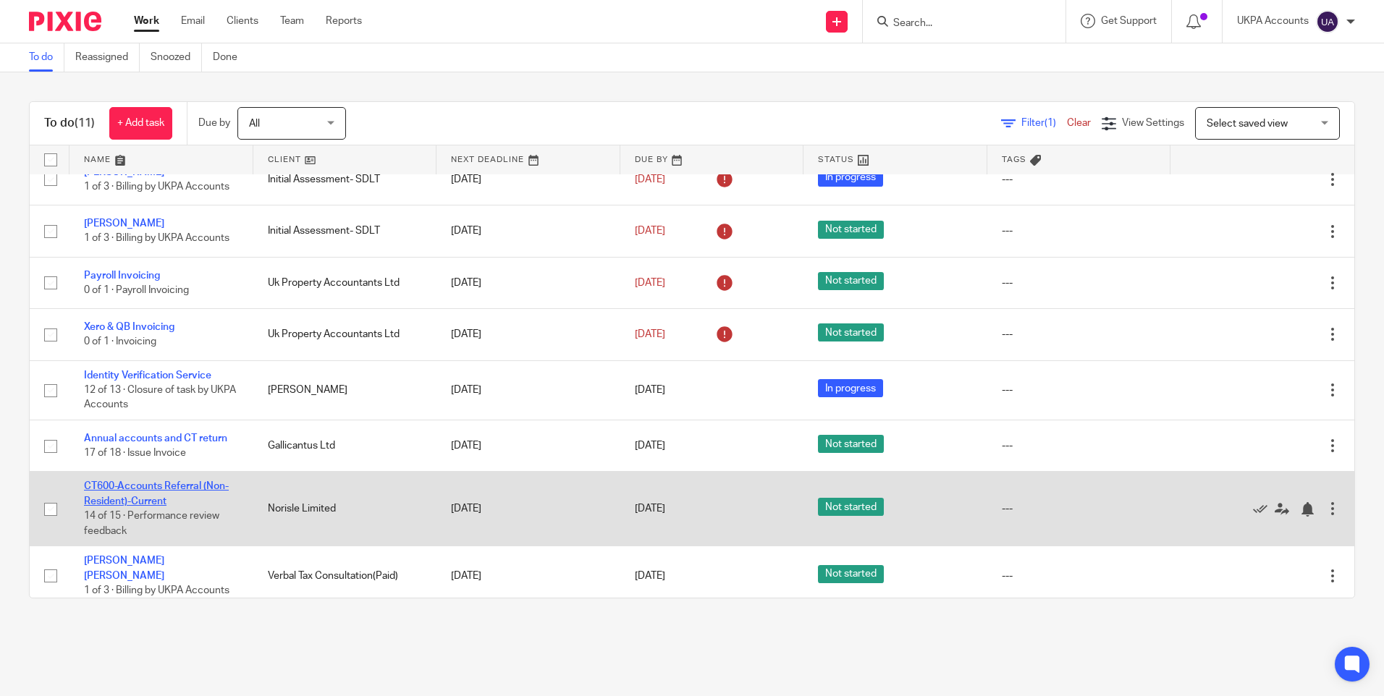
click at [170, 487] on link "CT600-Accounts Referral (Non-Resident)-Current" at bounding box center [156, 493] width 145 height 25
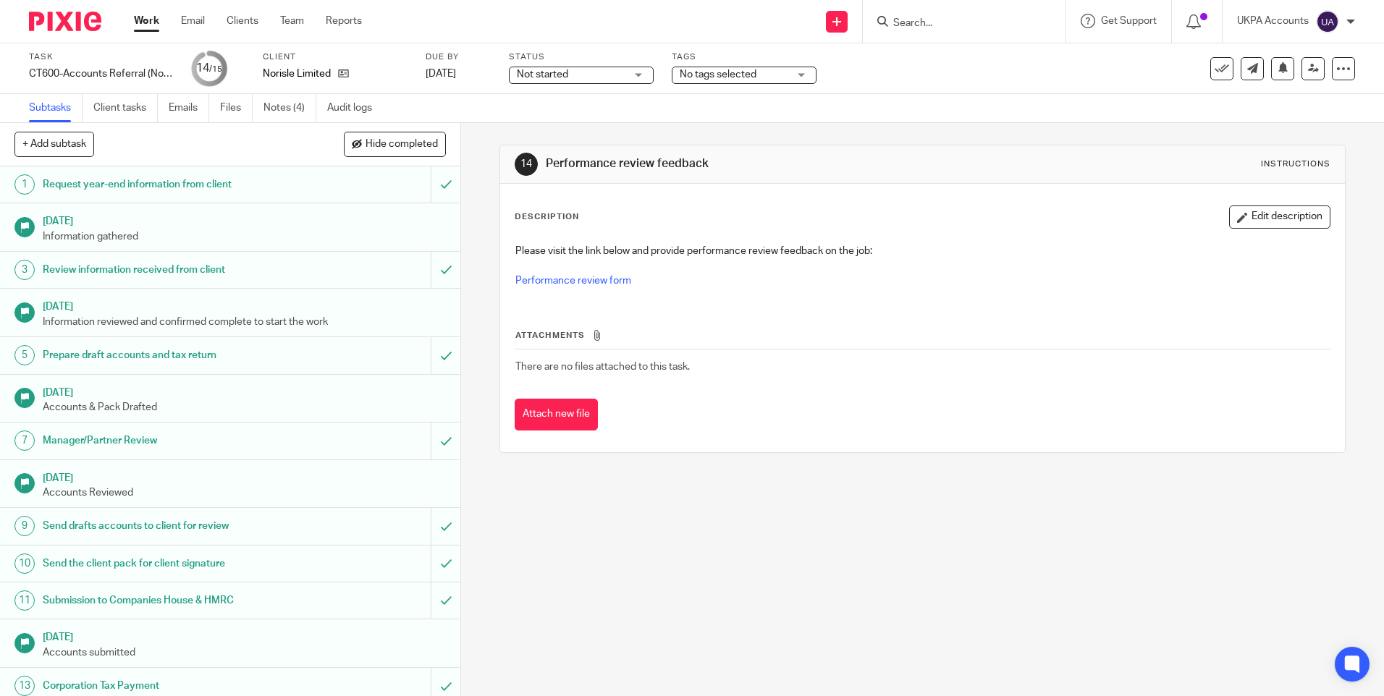
click at [143, 17] on link "Work" at bounding box center [146, 21] width 25 height 14
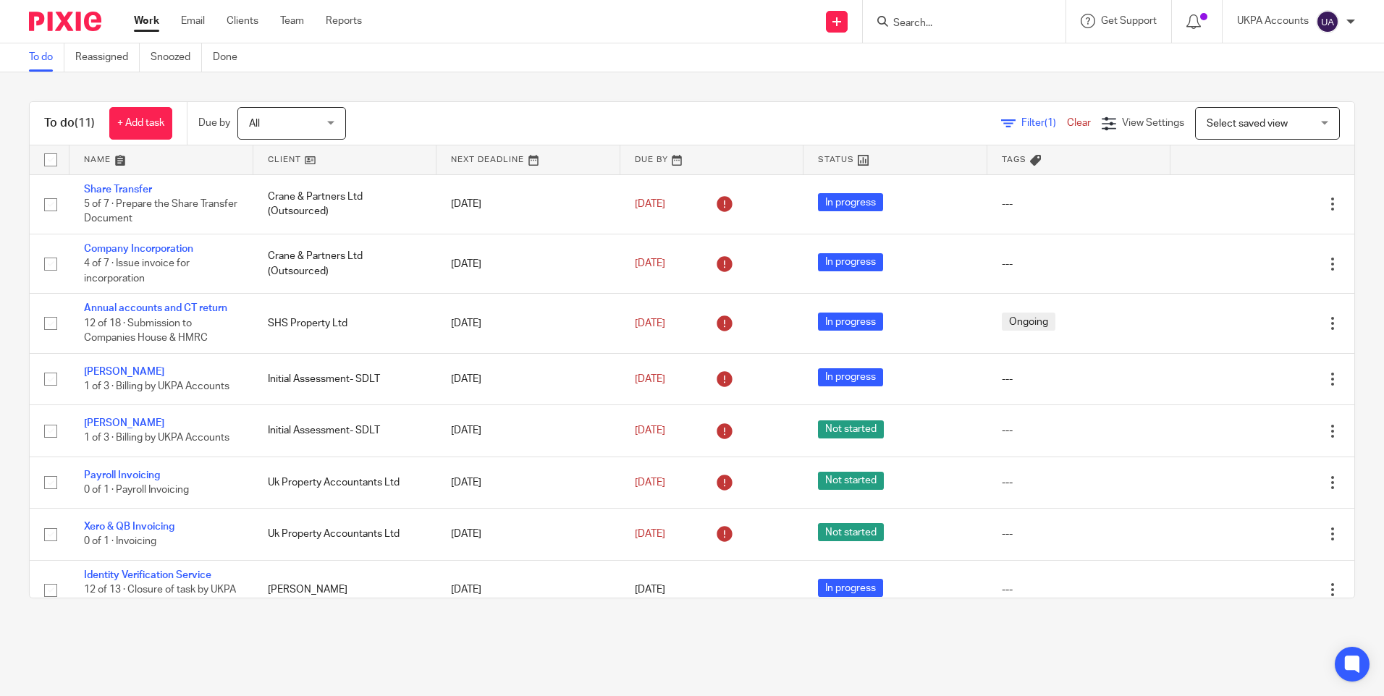
scroll to position [200, 0]
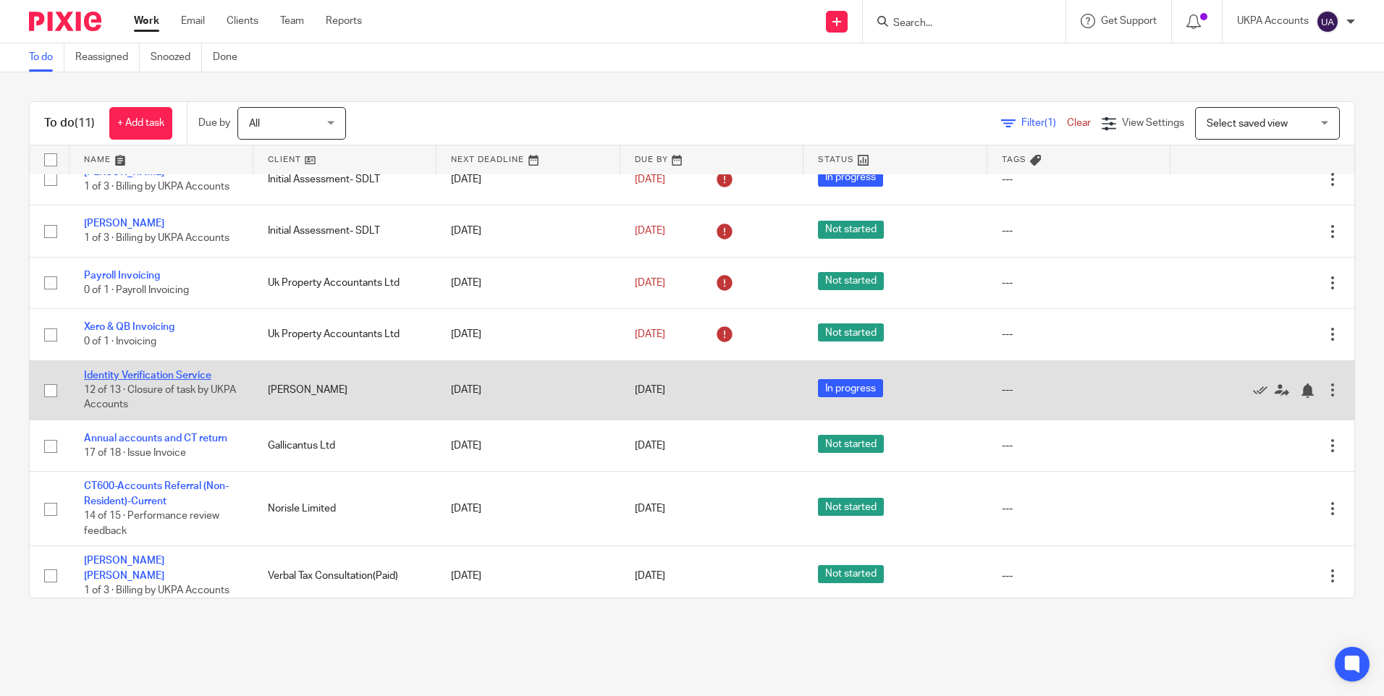
click at [185, 377] on link "Identity Verification Service" at bounding box center [147, 376] width 127 height 10
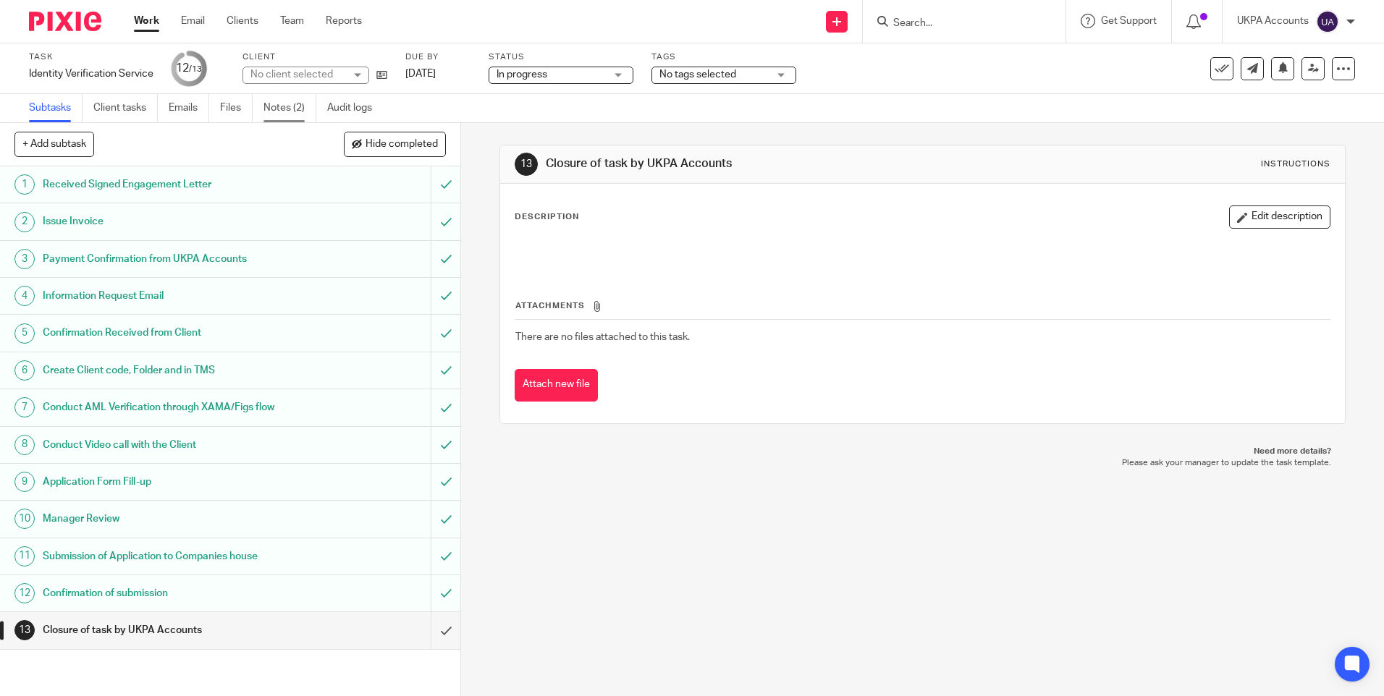
click at [299, 111] on link "Notes (2)" at bounding box center [290, 108] width 53 height 28
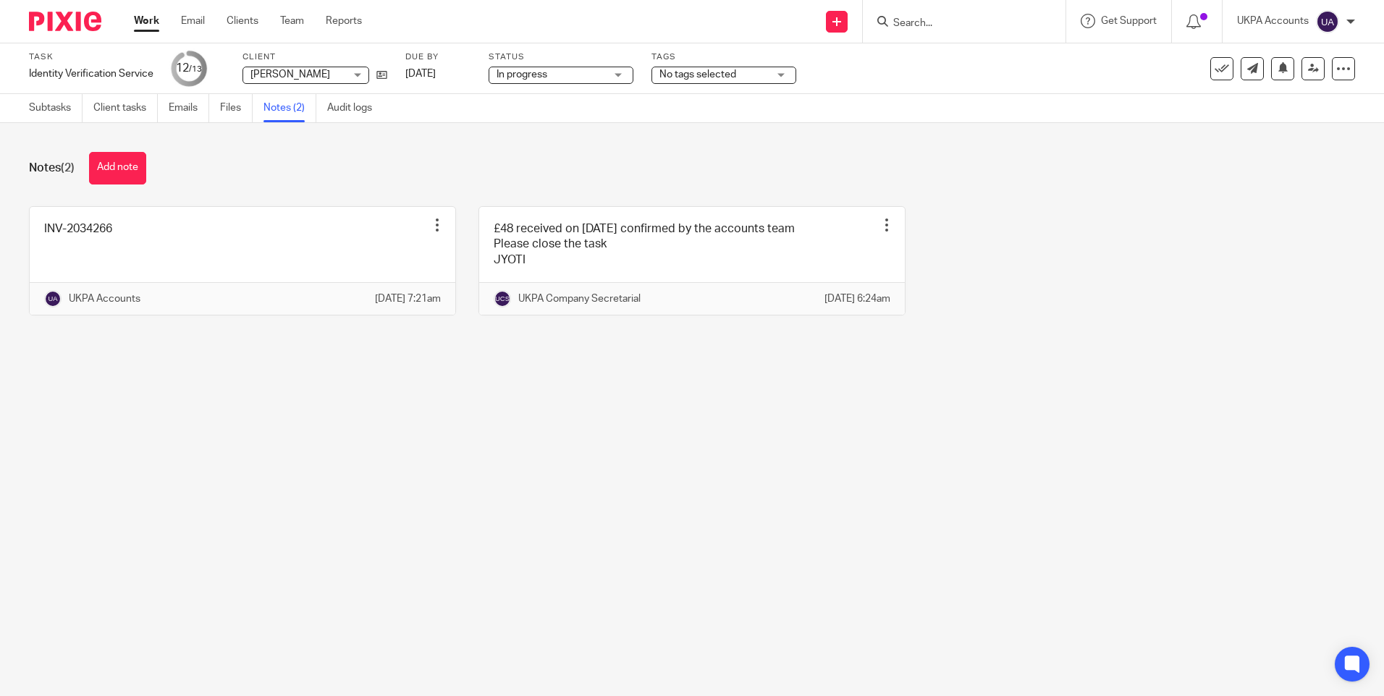
drag, startPoint x: 665, startPoint y: 465, endPoint x: 657, endPoint y: 465, distance: 8.7
click at [665, 465] on main "Task Identity Verification Service Save Identity Verification Service 12 /13 Cl…" at bounding box center [692, 348] width 1384 height 696
click at [128, 165] on button "Add note" at bounding box center [117, 168] width 57 height 33
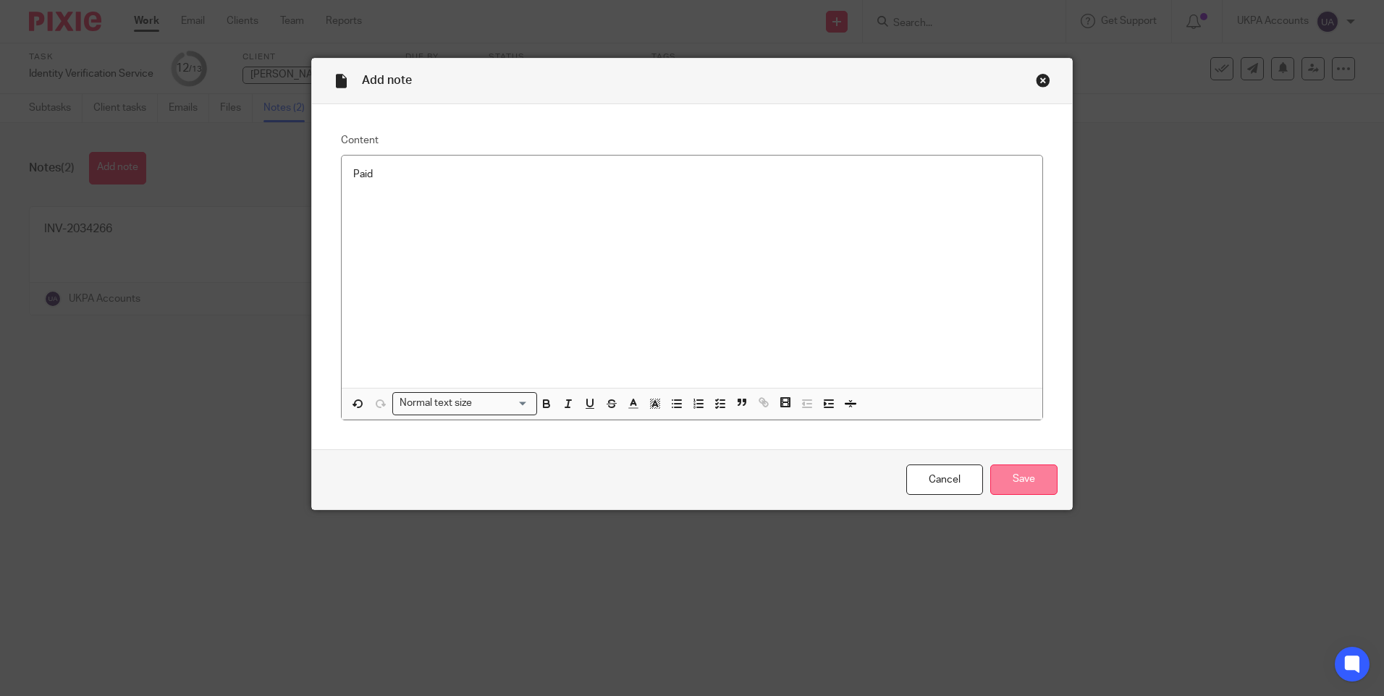
click at [1020, 481] on input "Save" at bounding box center [1023, 480] width 67 height 31
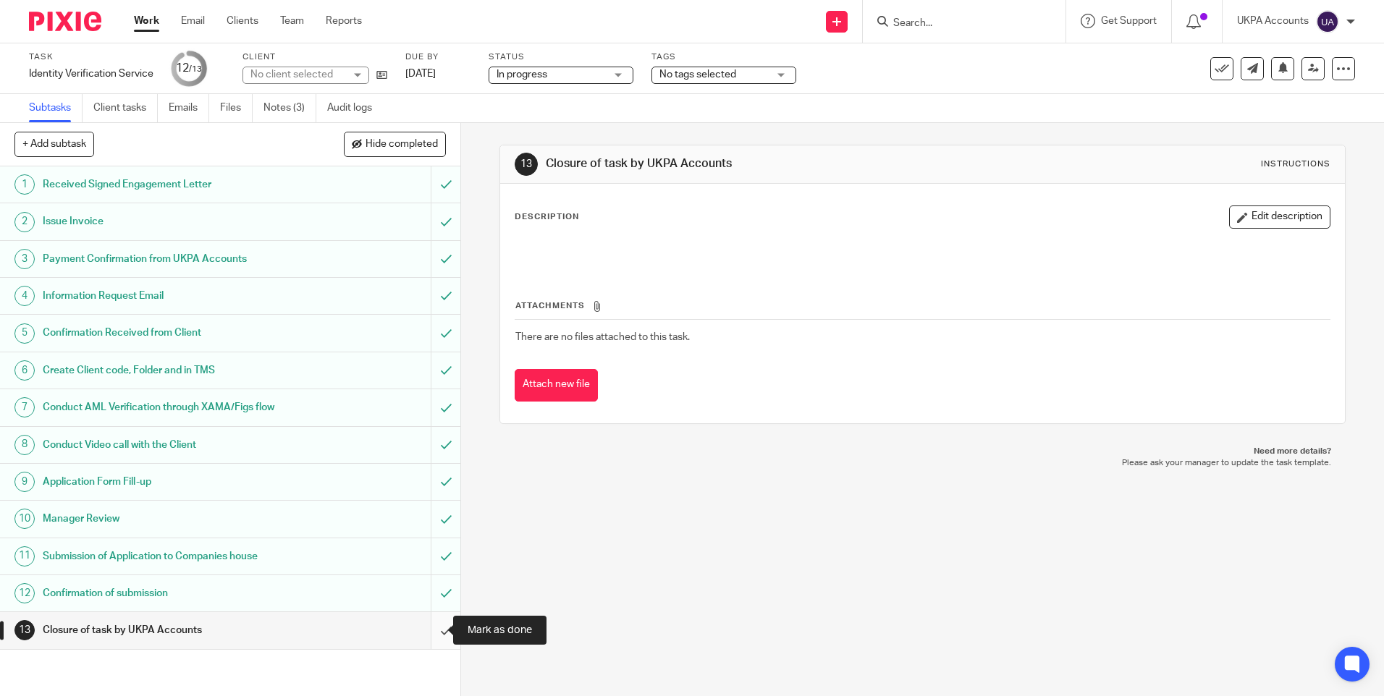
drag, startPoint x: 0, startPoint y: 0, endPoint x: 437, endPoint y: 628, distance: 765.2
click at [437, 628] on input "submit" at bounding box center [230, 631] width 460 height 36
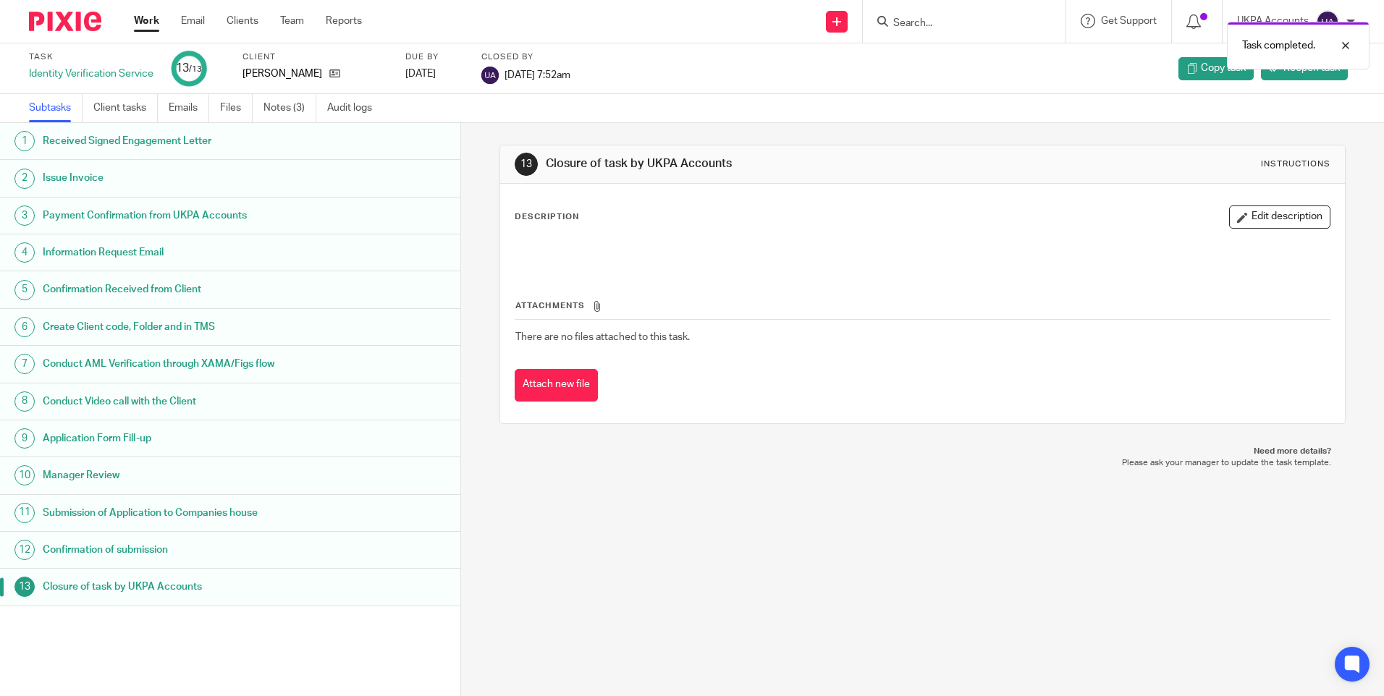
click at [138, 18] on link "Work" at bounding box center [146, 21] width 25 height 14
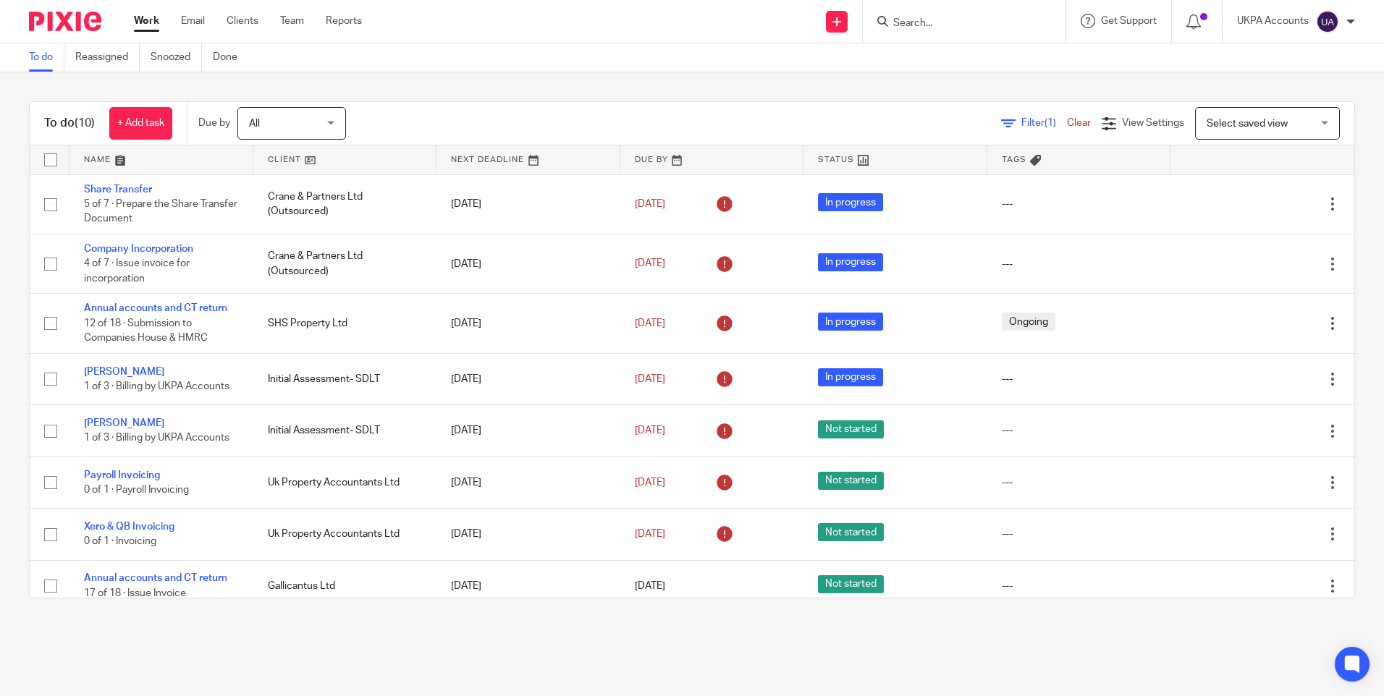
click at [946, 28] on input "Search" at bounding box center [957, 23] width 130 height 13
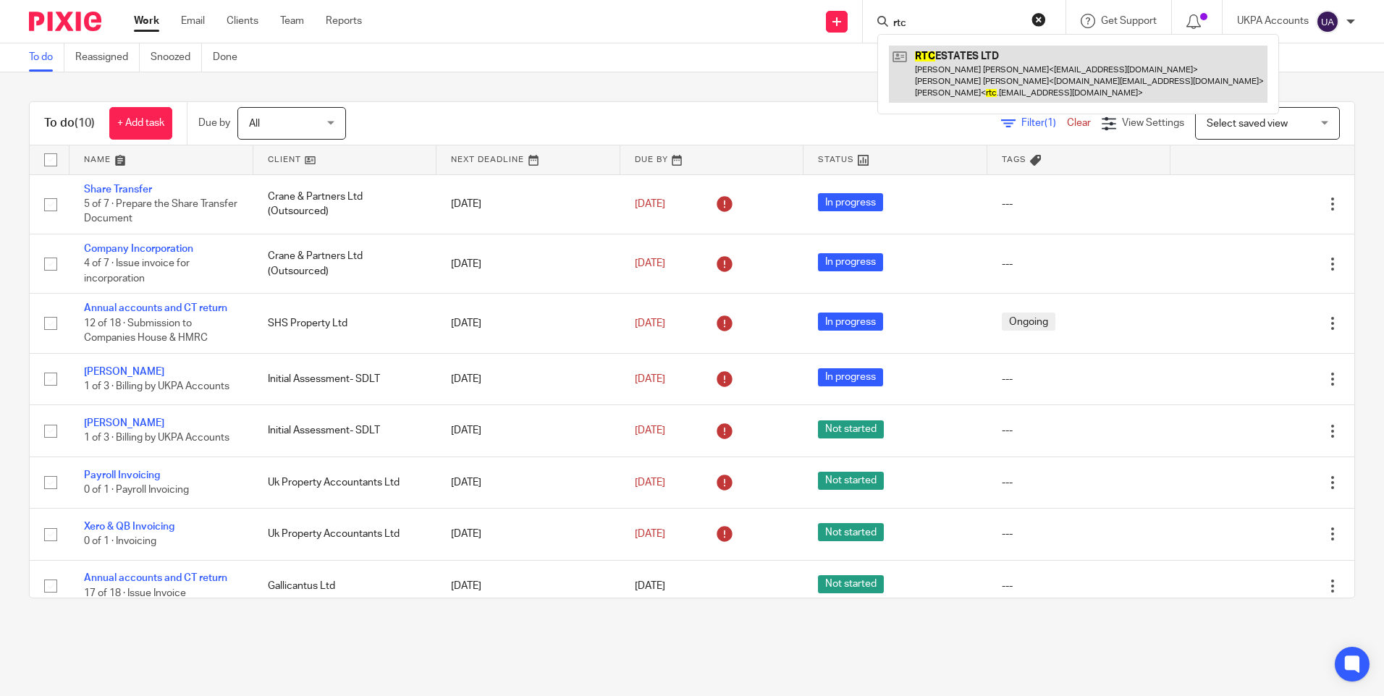
type input "rtc"
click at [930, 62] on link at bounding box center [1078, 74] width 379 height 57
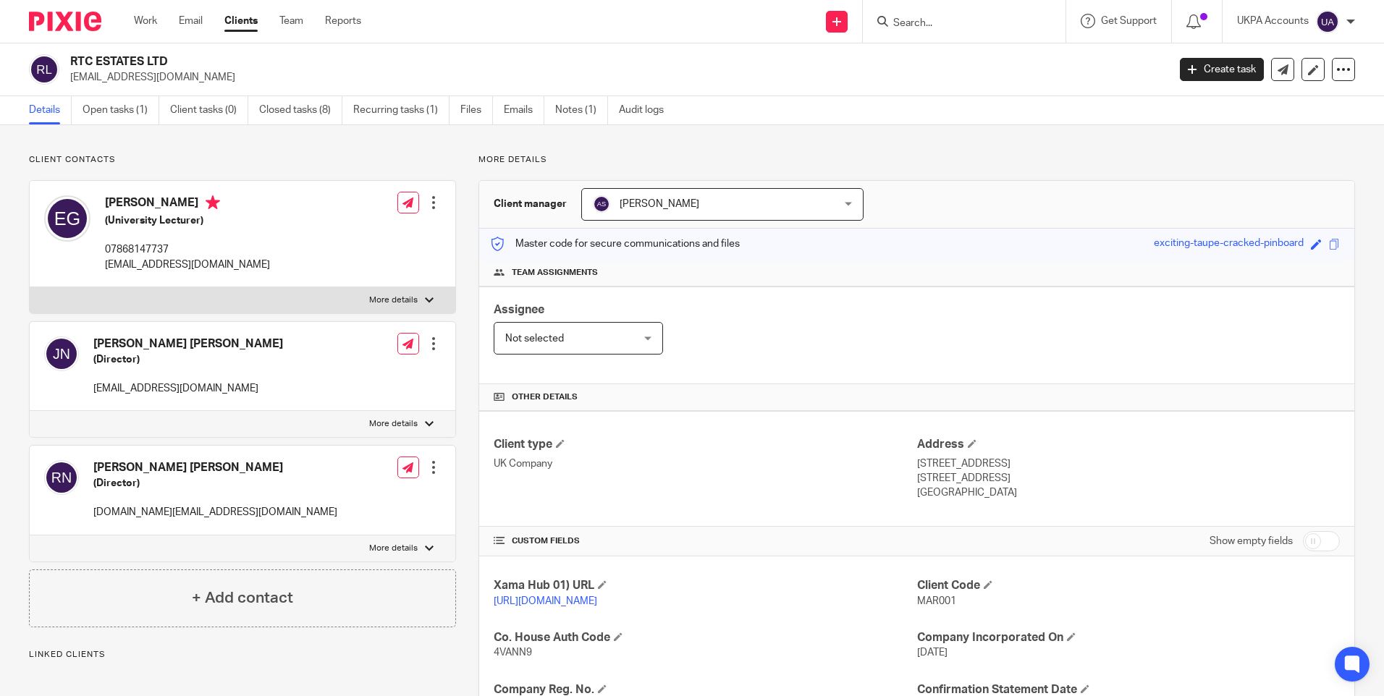
click at [256, 151] on div "Client contacts Elliot Guner (University Lecturer) 07868147737 rtc.estates@gmai…" at bounding box center [692, 548] width 1384 height 847
click at [313, 108] on link "Closed tasks (8)" at bounding box center [300, 110] width 83 height 28
click at [573, 696] on link "View more" at bounding box center [566, 705] width 48 height 10
click at [309, 111] on link "Closed tasks (8)" at bounding box center [300, 110] width 83 height 28
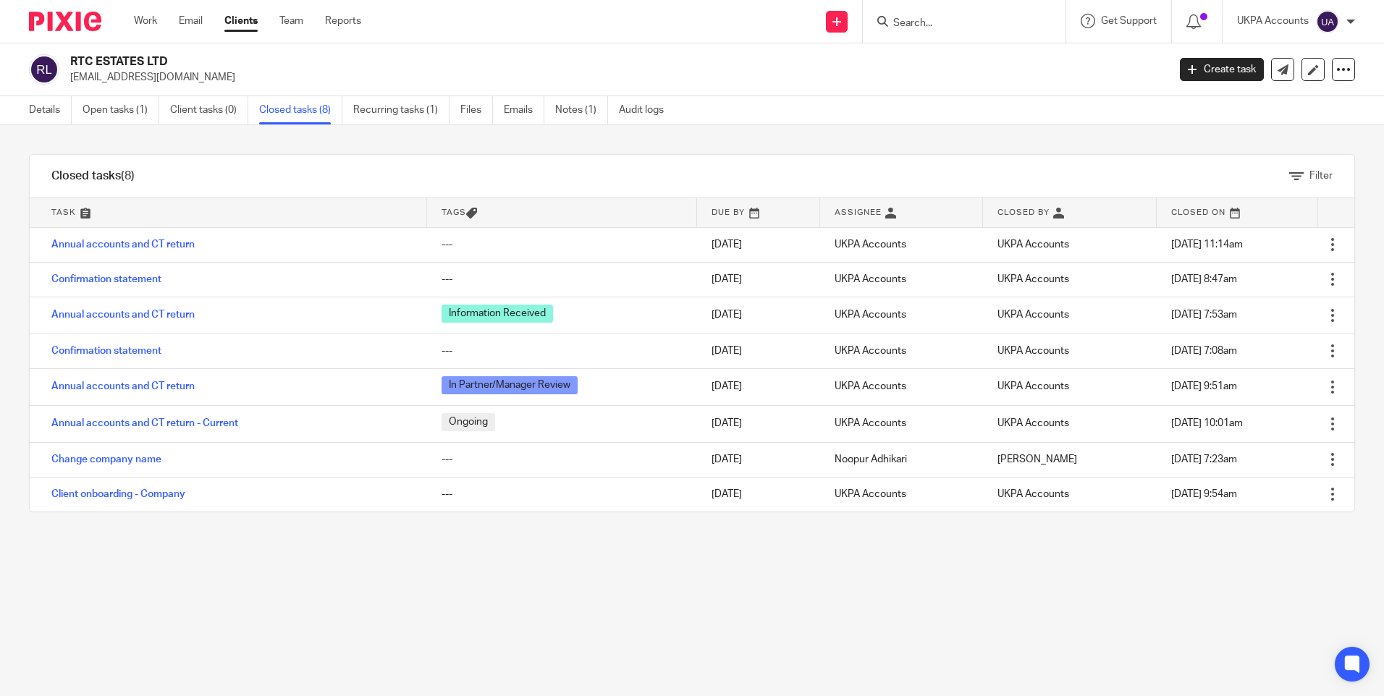
click at [926, 23] on input "Search" at bounding box center [957, 23] width 130 height 13
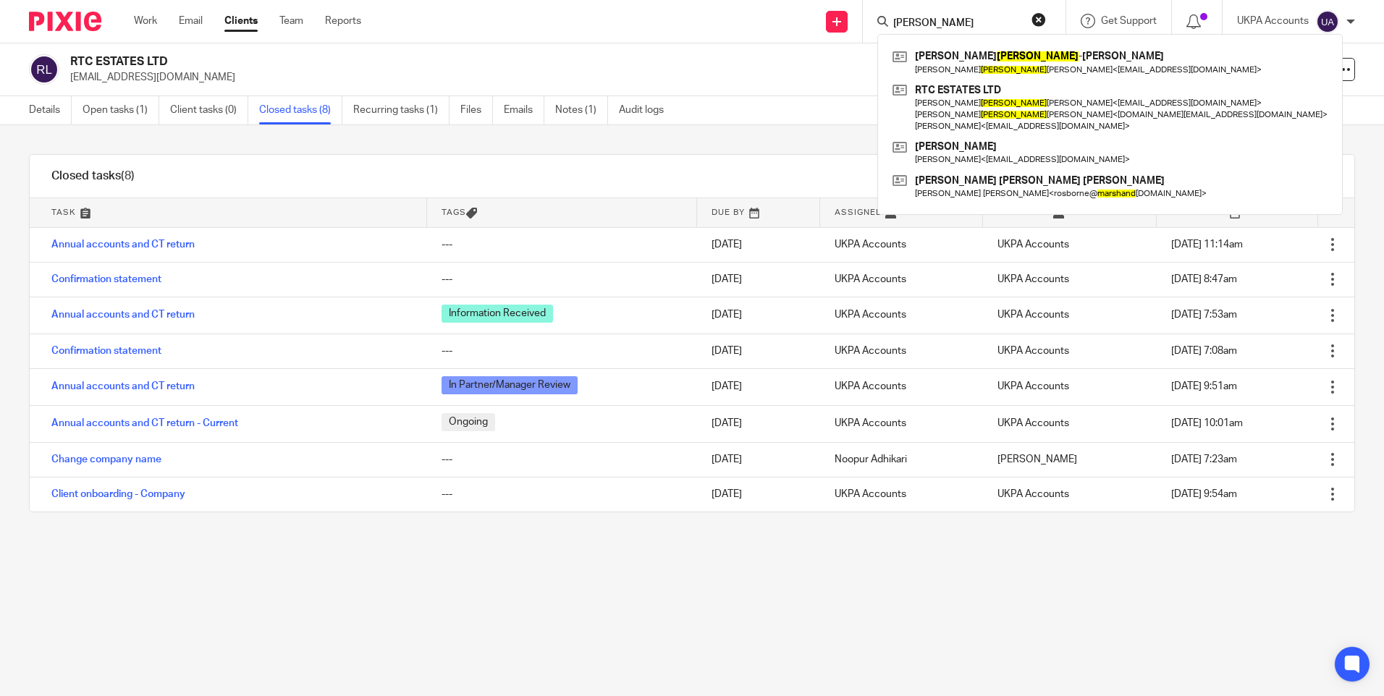
type input "marshall"
drag, startPoint x: 956, startPoint y: 18, endPoint x: 807, endPoint y: 7, distance: 149.5
click at [807, 7] on div "Send new email Create task Add client marshall Richard Marshall -Clarke Richard…" at bounding box center [883, 21] width 1001 height 43
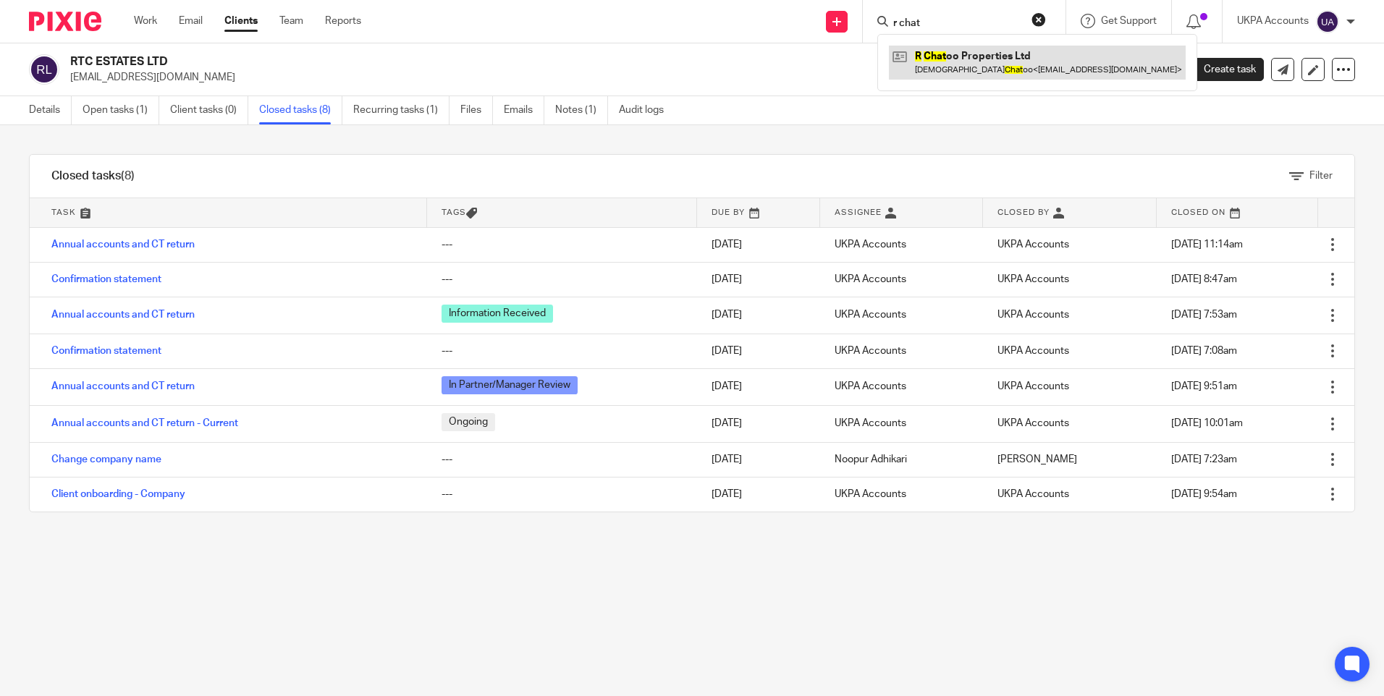
type input "r chat"
click at [924, 57] on link at bounding box center [1037, 62] width 297 height 33
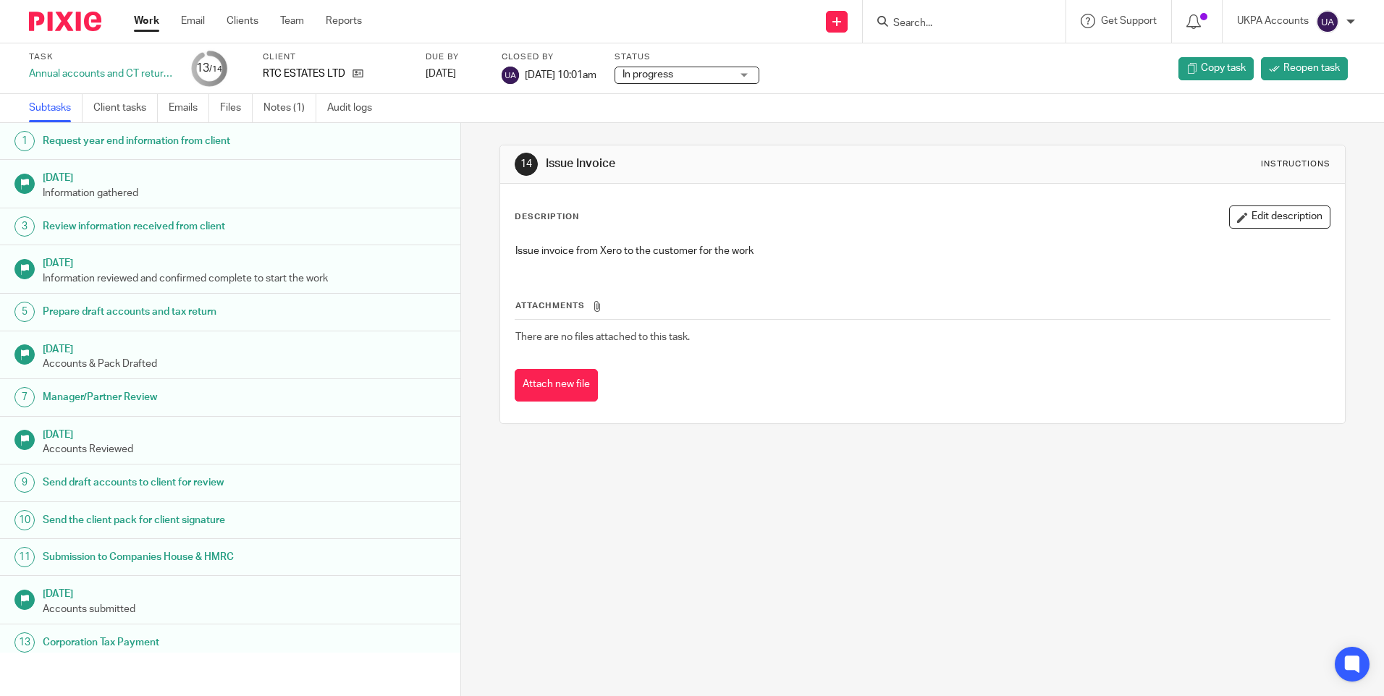
click at [300, 104] on link "Notes (1)" at bounding box center [290, 108] width 53 height 28
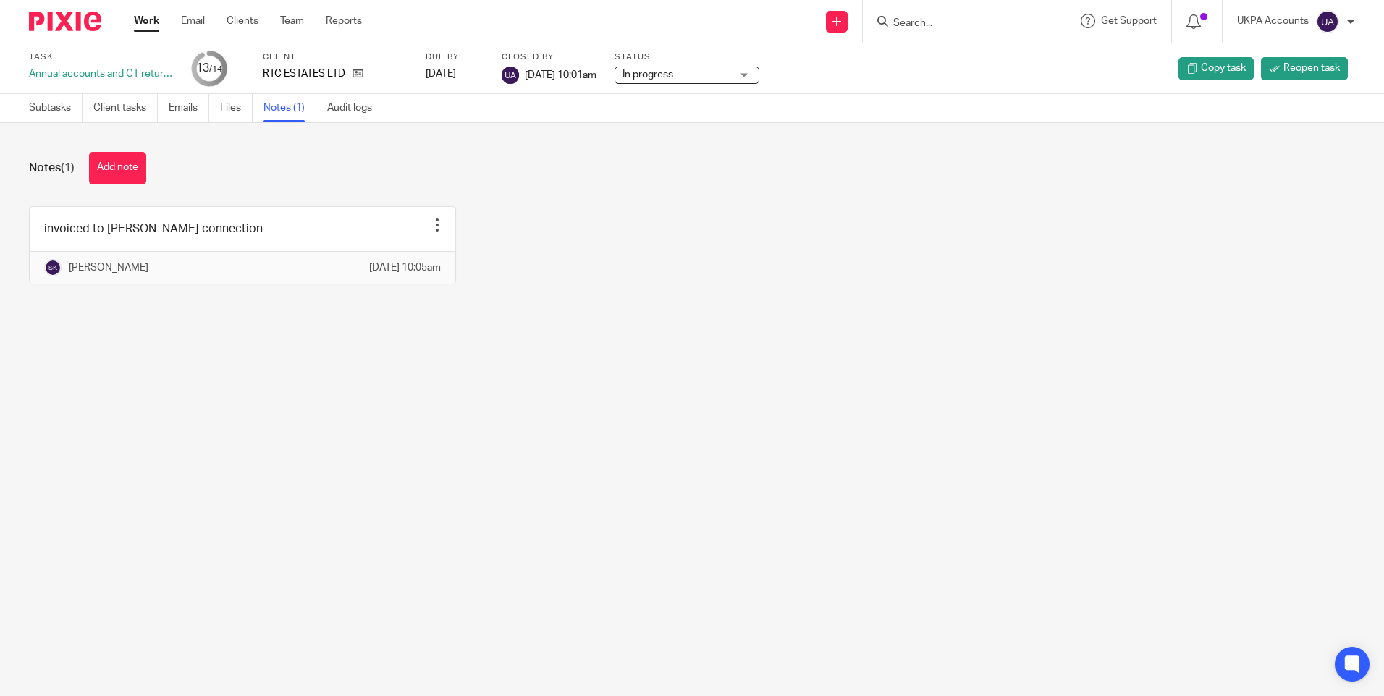
click at [485, 444] on main "Task Annual accounts and CT return - Current 13 /14 Client RTC ESTATES LTD Due …" at bounding box center [692, 348] width 1384 height 696
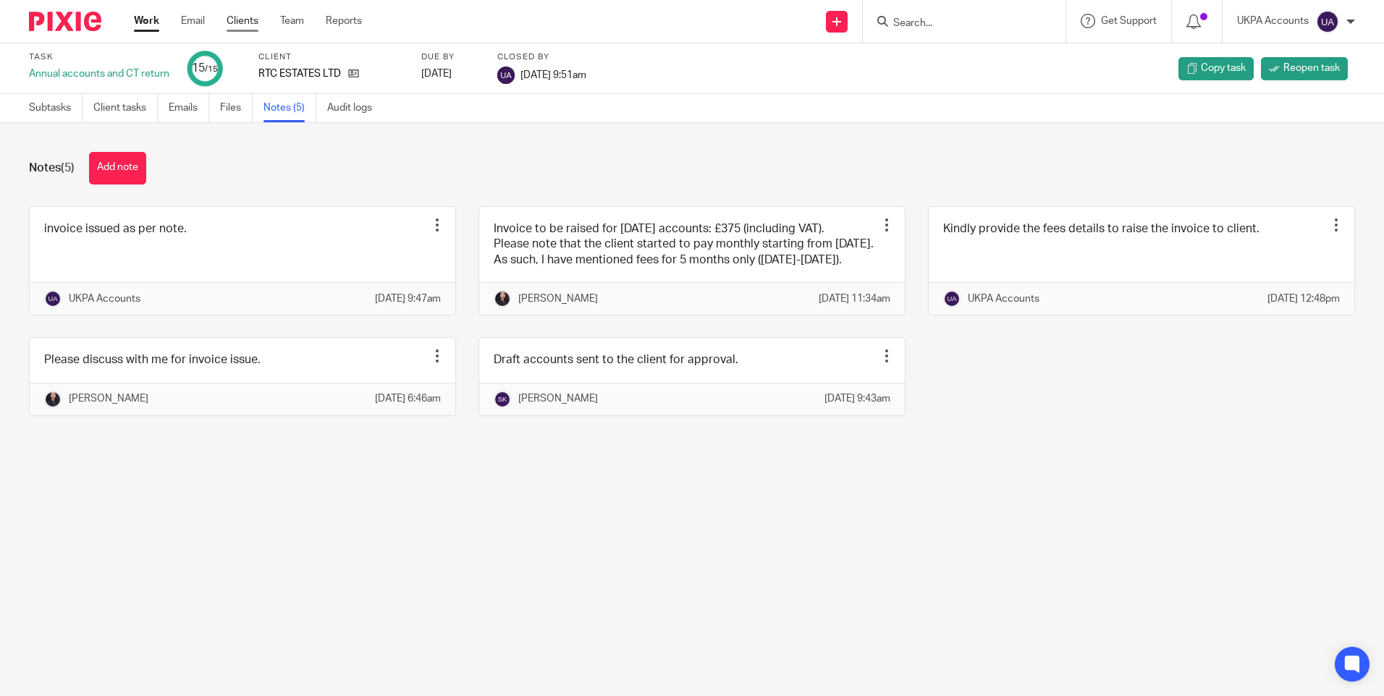
click at [245, 18] on link "Clients" at bounding box center [243, 21] width 32 height 14
drag, startPoint x: 1172, startPoint y: 531, endPoint x: 1162, endPoint y: 511, distance: 22.0
click at [1168, 522] on main "Task Annual accounts and CT return 15 /15 Client RTC ESTATES LTD Due by 2023-02…" at bounding box center [692, 348] width 1384 height 696
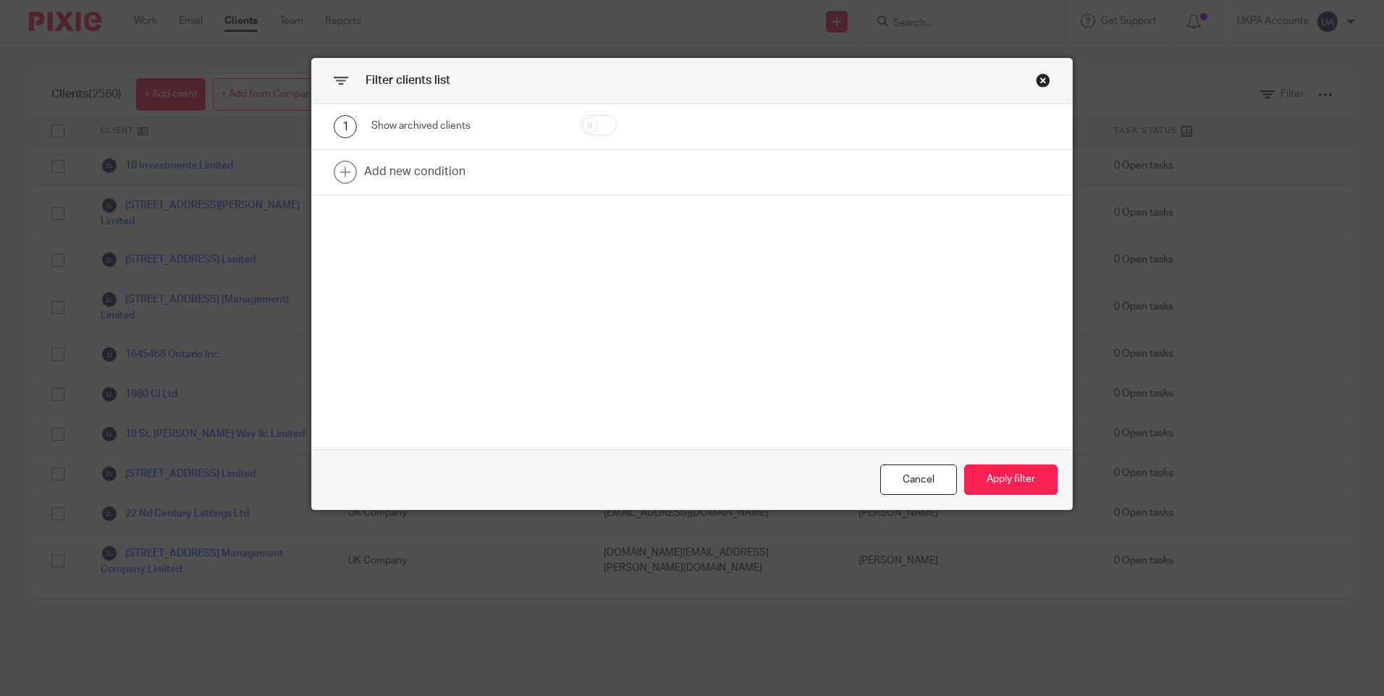
click at [592, 122] on input "checkbox" at bounding box center [598, 125] width 37 height 20
click at [599, 126] on input "checkbox" at bounding box center [598, 125] width 37 height 20
click at [605, 127] on input "checkbox" at bounding box center [598, 125] width 37 height 20
checkbox input "true"
click at [1011, 476] on button "Apply filter" at bounding box center [1010, 480] width 93 height 31
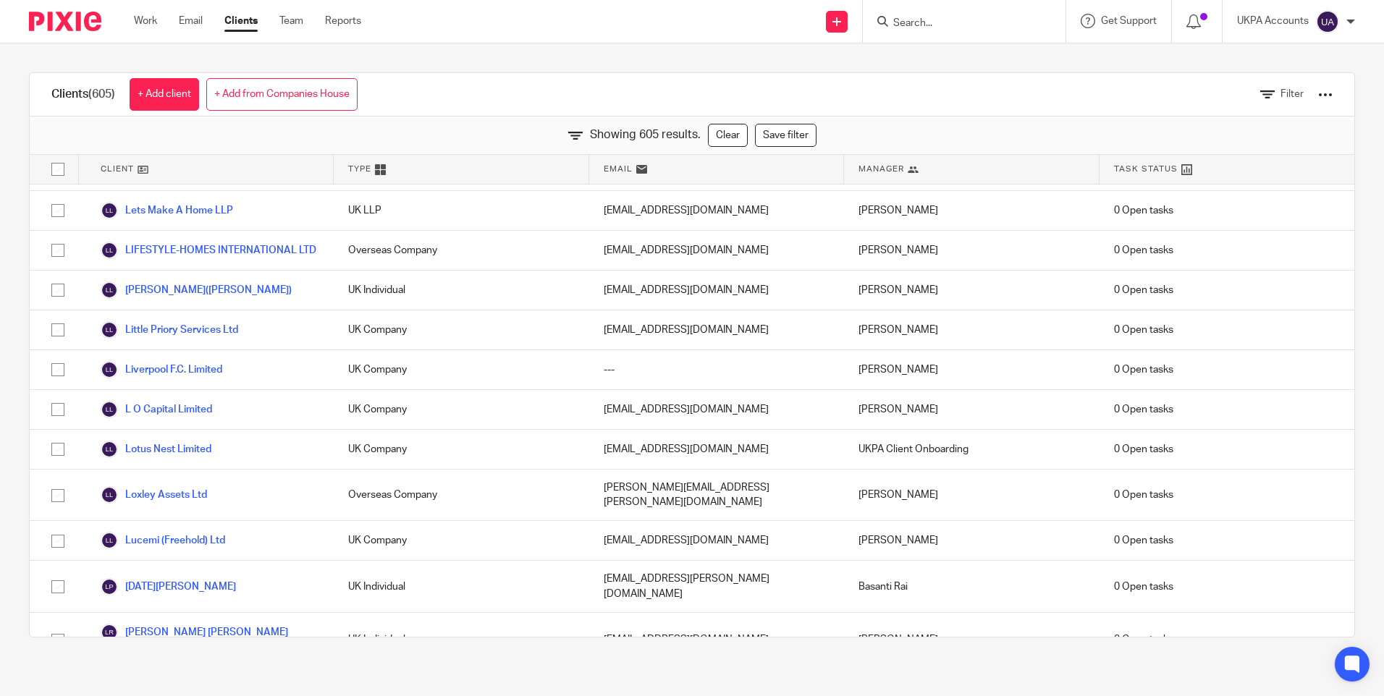
scroll to position [13712, 0]
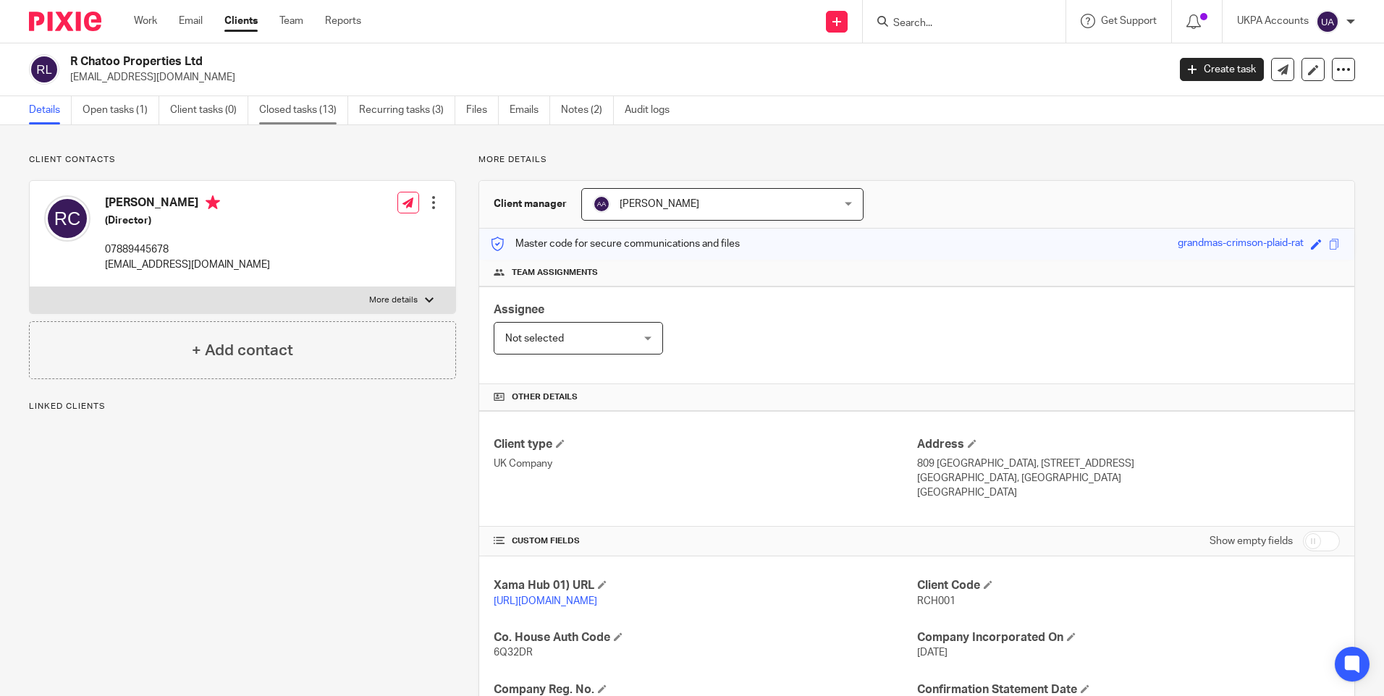
click at [316, 114] on link "Closed tasks (13)" at bounding box center [303, 110] width 89 height 28
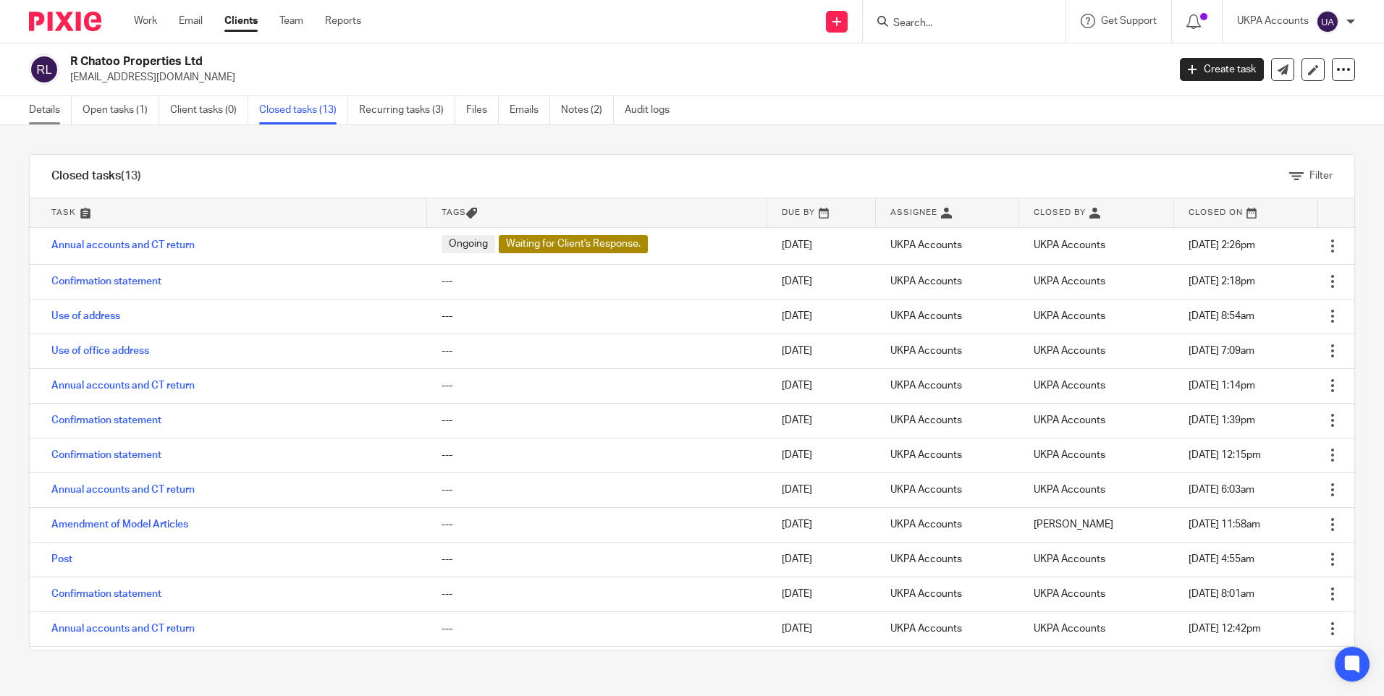
click at [58, 107] on link "Details" at bounding box center [50, 110] width 43 height 28
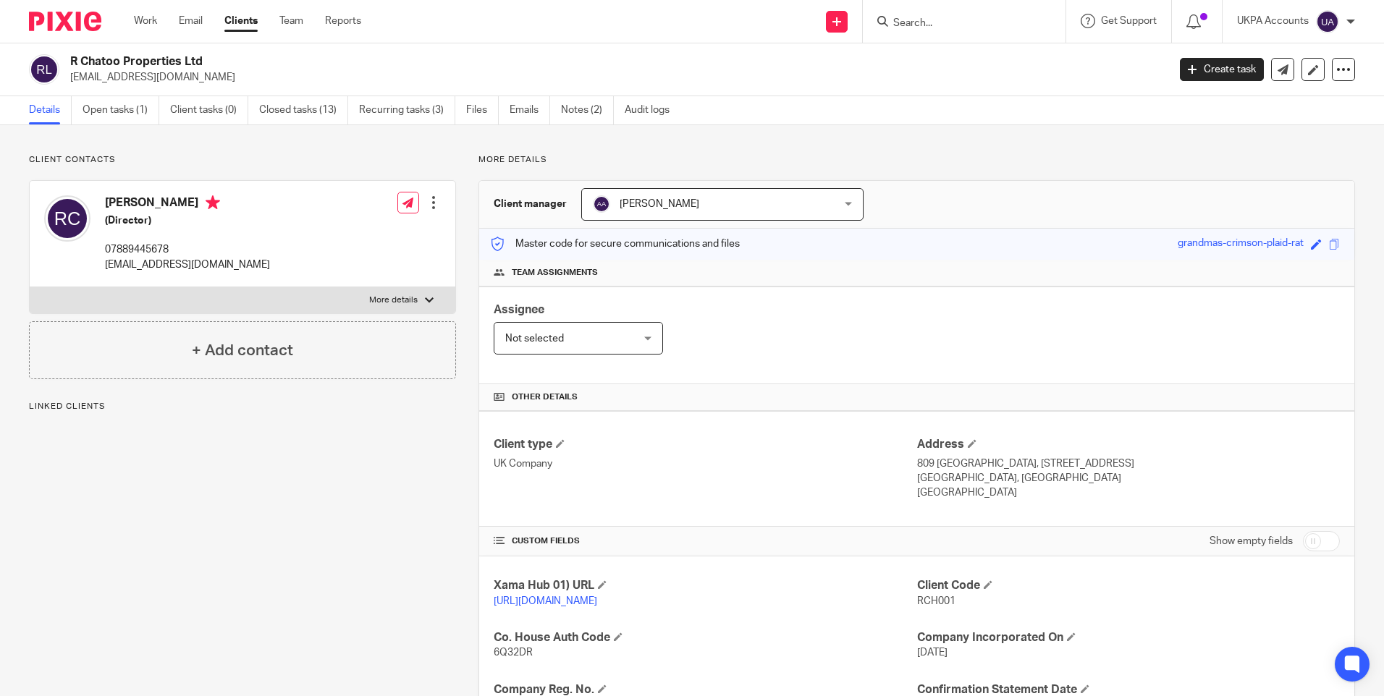
scroll to position [217, 0]
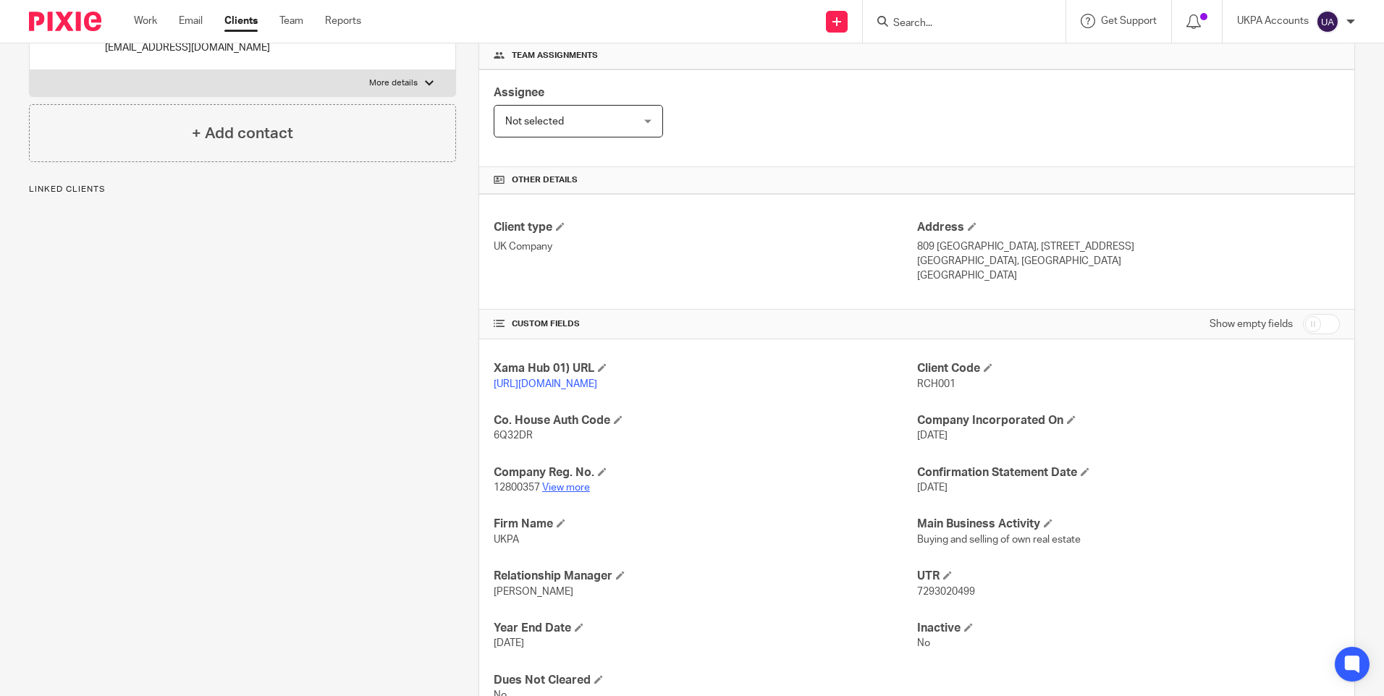
click at [566, 493] on link "View more" at bounding box center [566, 488] width 48 height 10
click at [924, 22] on input "Search" at bounding box center [957, 23] width 130 height 13
paste input "R&C Apartments Ltd"
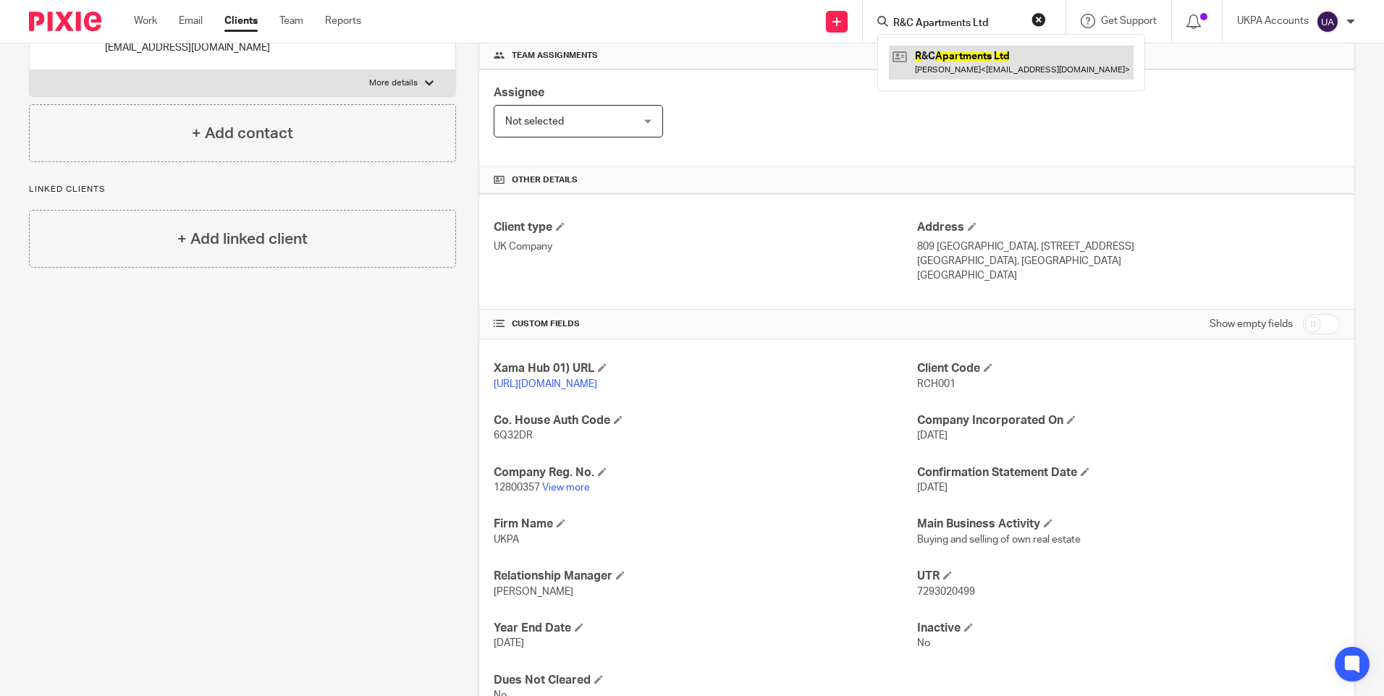
type input "R&C Apartments Ltd"
click at [928, 60] on link at bounding box center [1011, 62] width 245 height 33
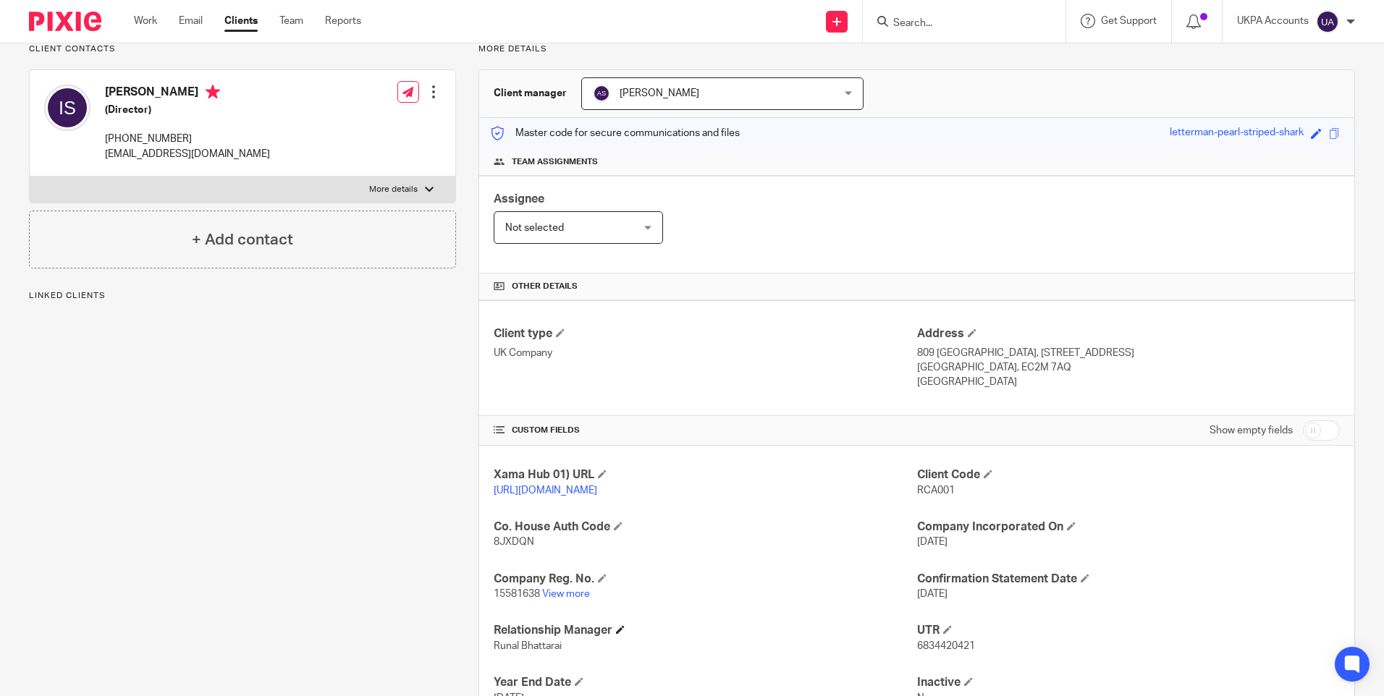
scroll to position [145, 0]
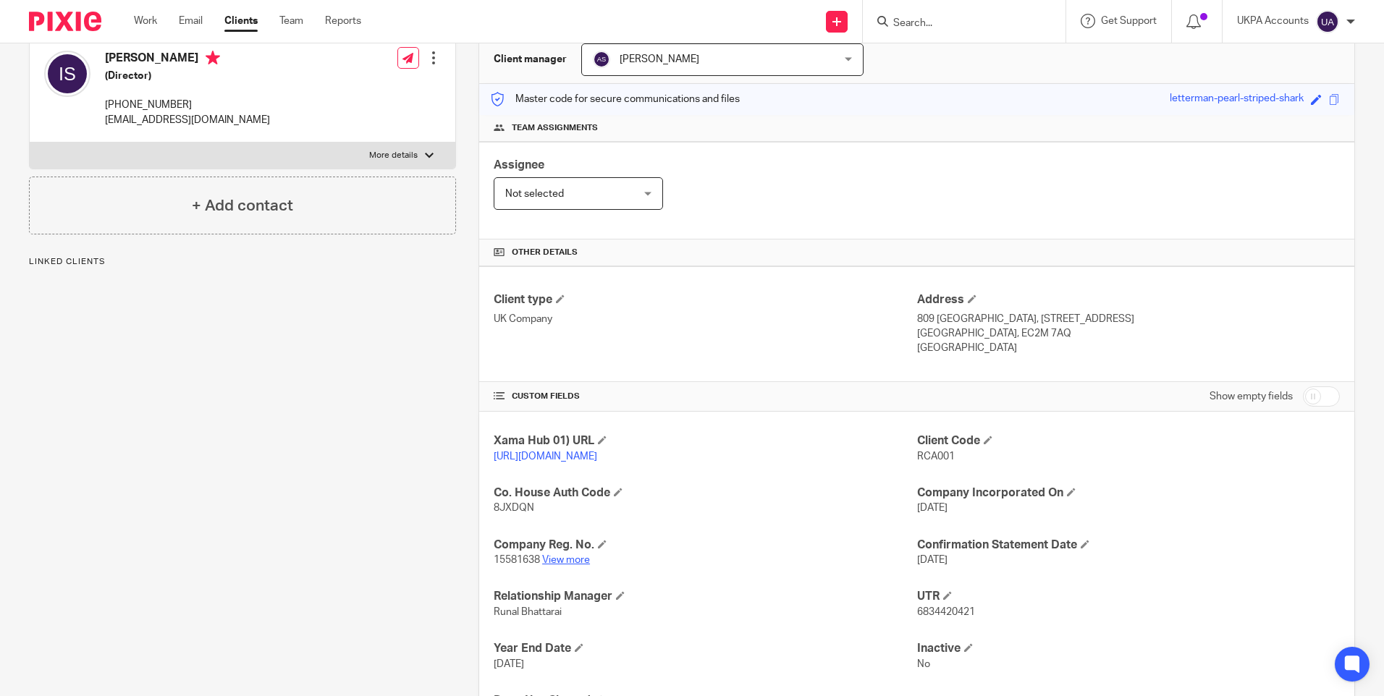
click at [570, 565] on link "View more" at bounding box center [566, 560] width 48 height 10
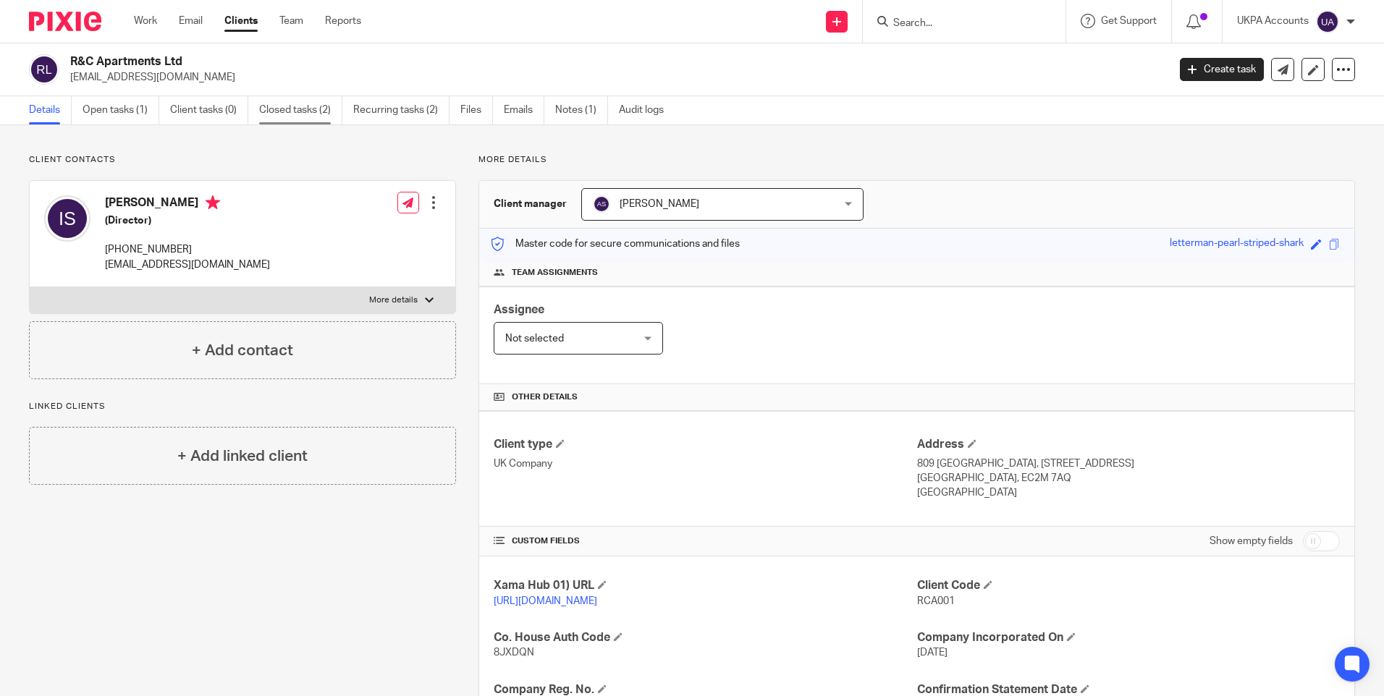
click at [313, 111] on link "Closed tasks (2)" at bounding box center [300, 110] width 83 height 28
